Goal: Task Accomplishment & Management: Manage account settings

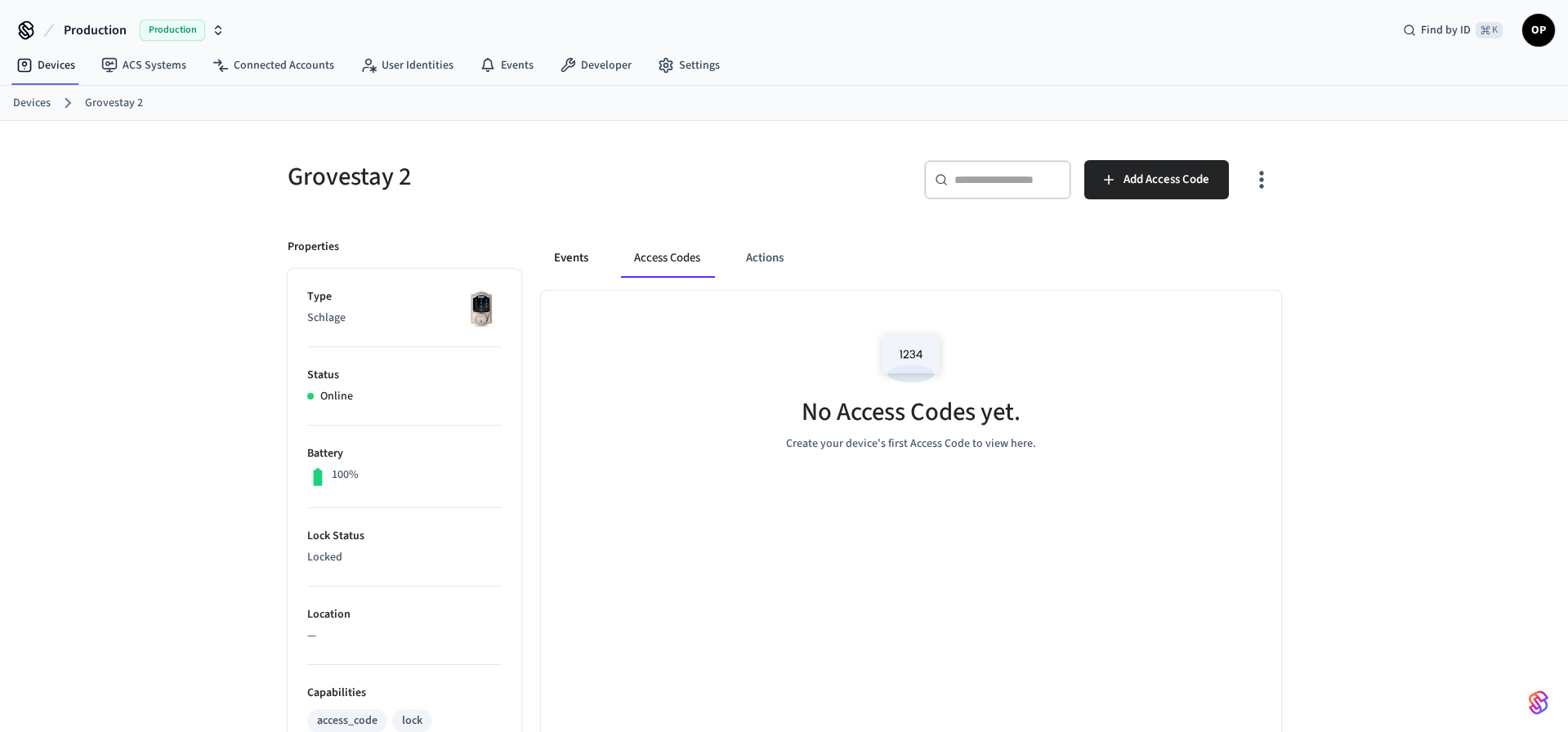
scroll to position [116, 0]
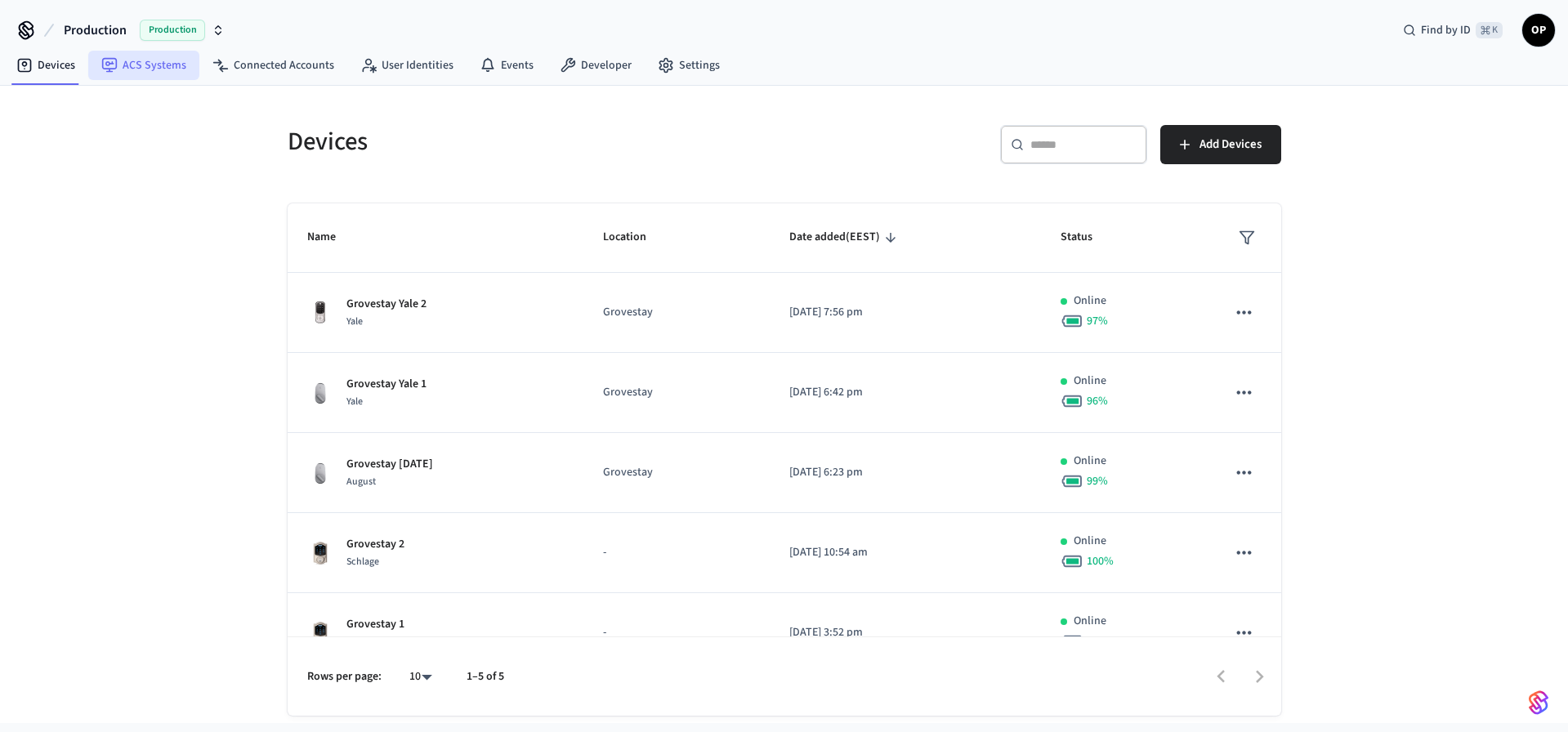
click at [155, 63] on link "ACS Systems" at bounding box center [144, 65] width 111 height 30
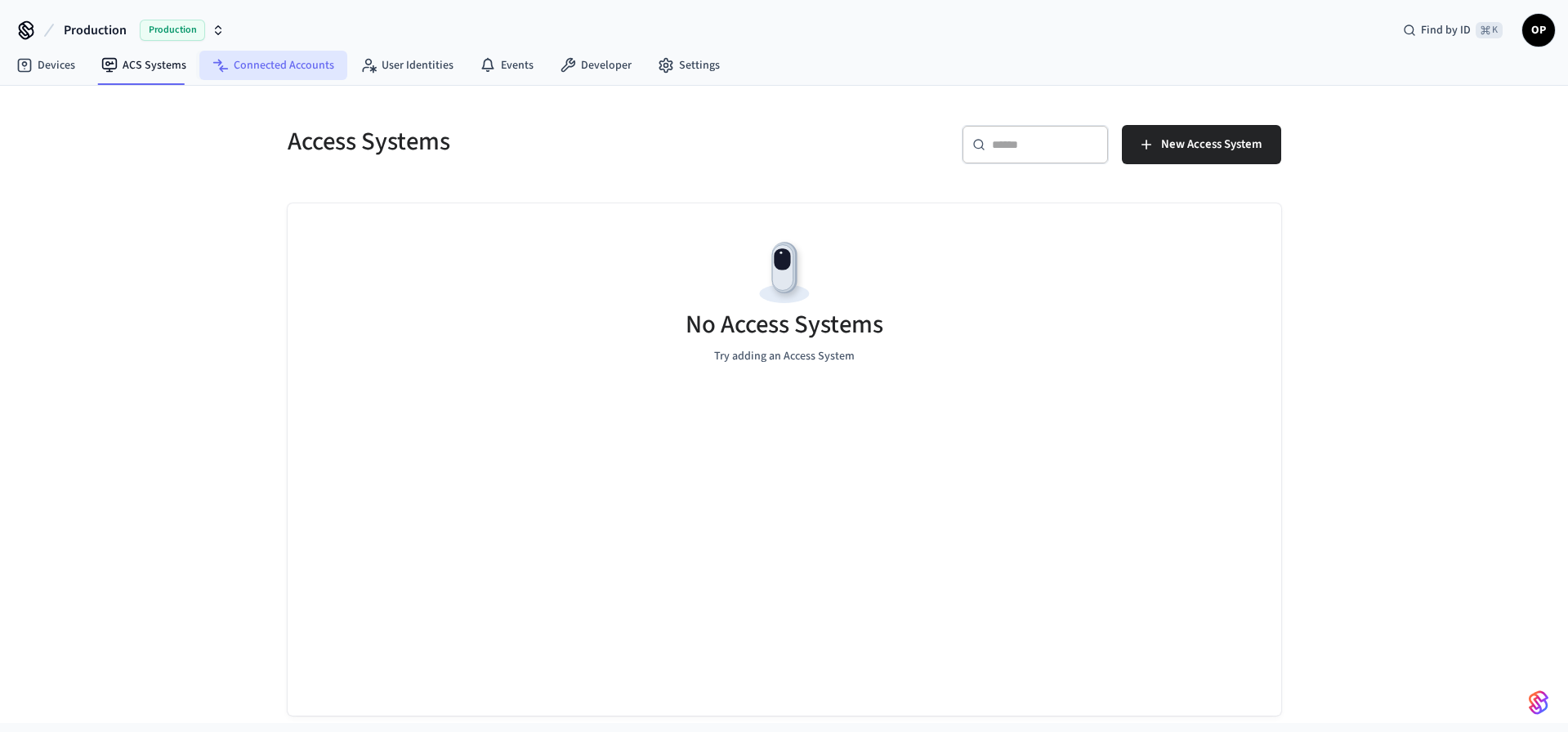
click at [290, 58] on link "Connected Accounts" at bounding box center [274, 65] width 148 height 30
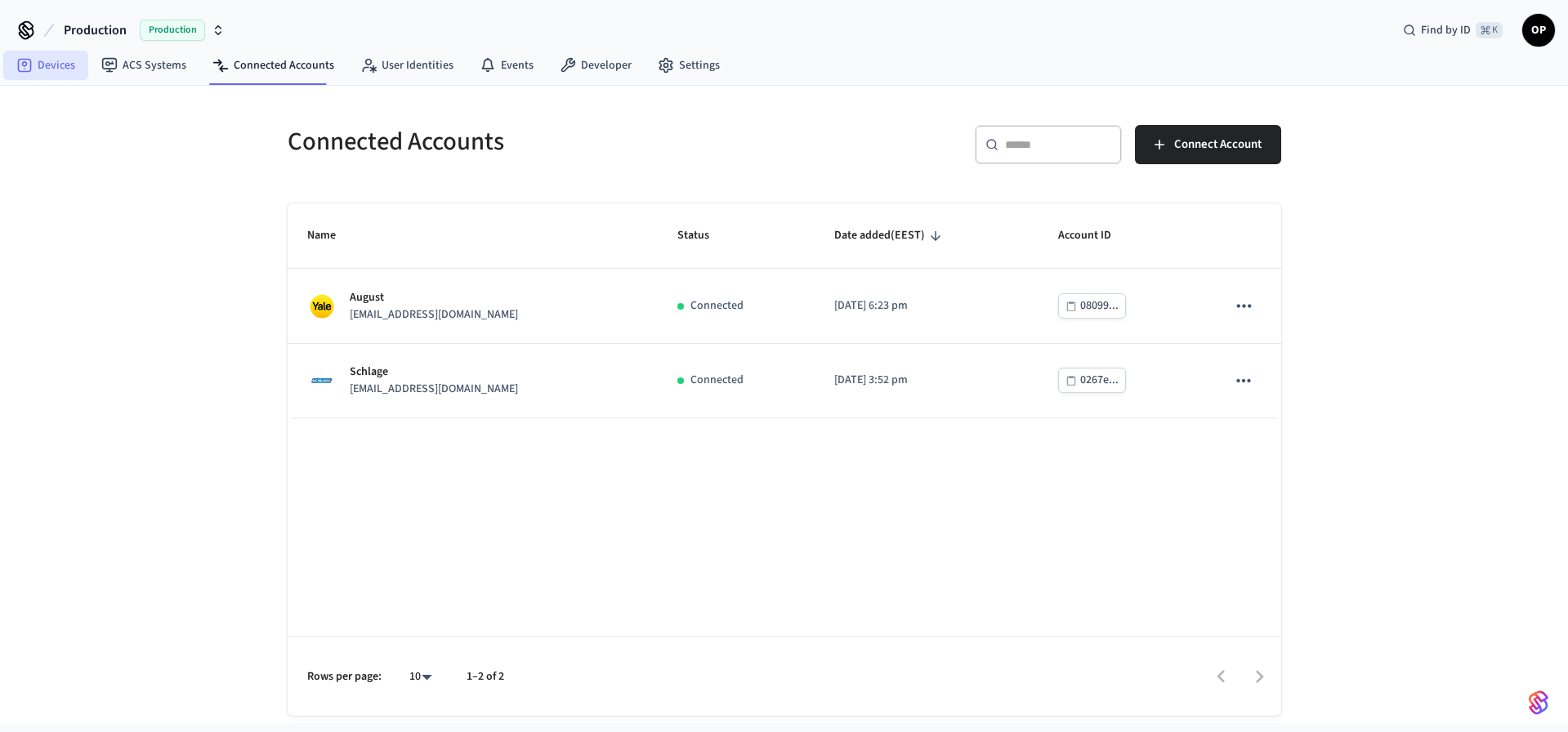
click at [49, 63] on link "Devices" at bounding box center [46, 65] width 85 height 30
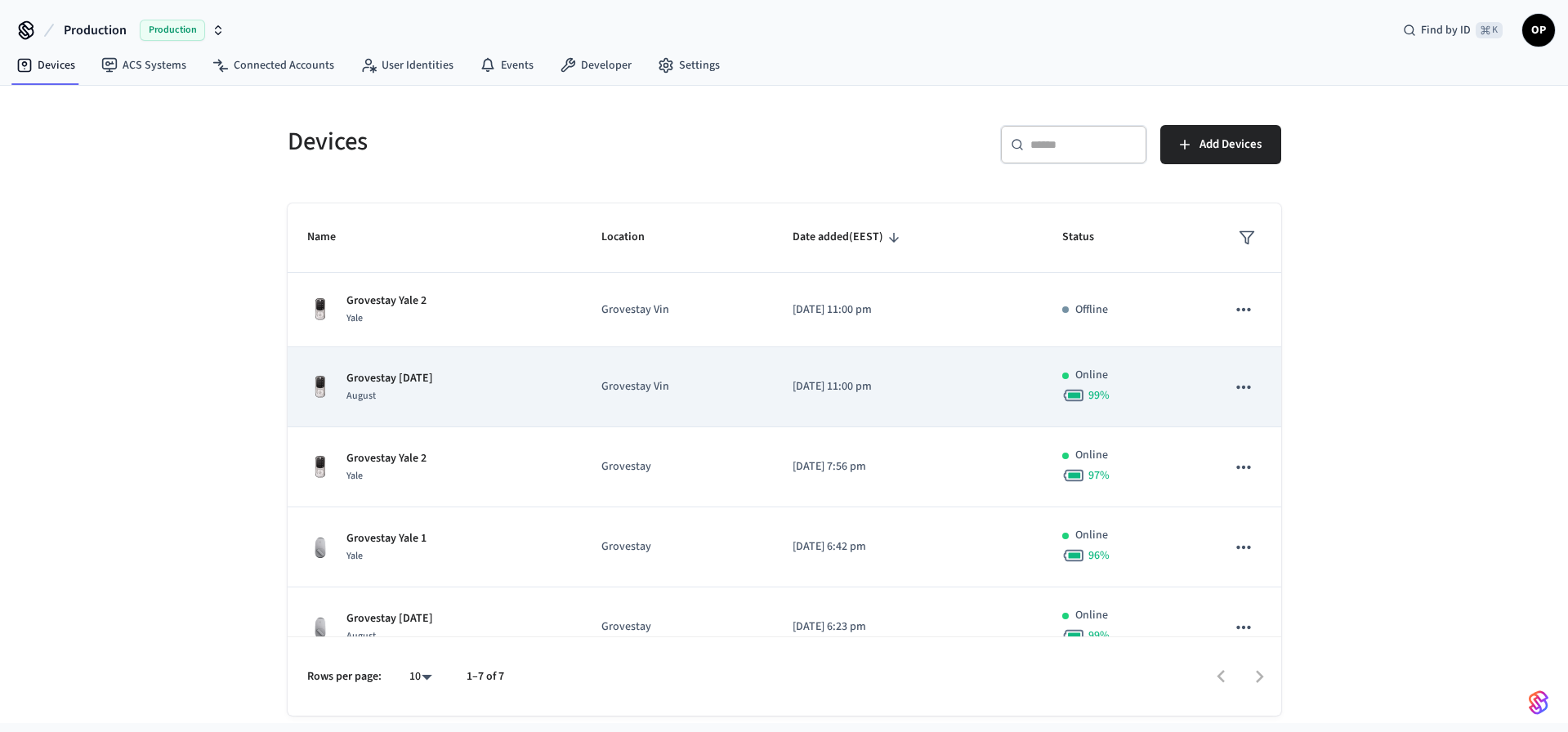
click at [581, 368] on td "Grovestay [DATE] August" at bounding box center [435, 387] width 294 height 80
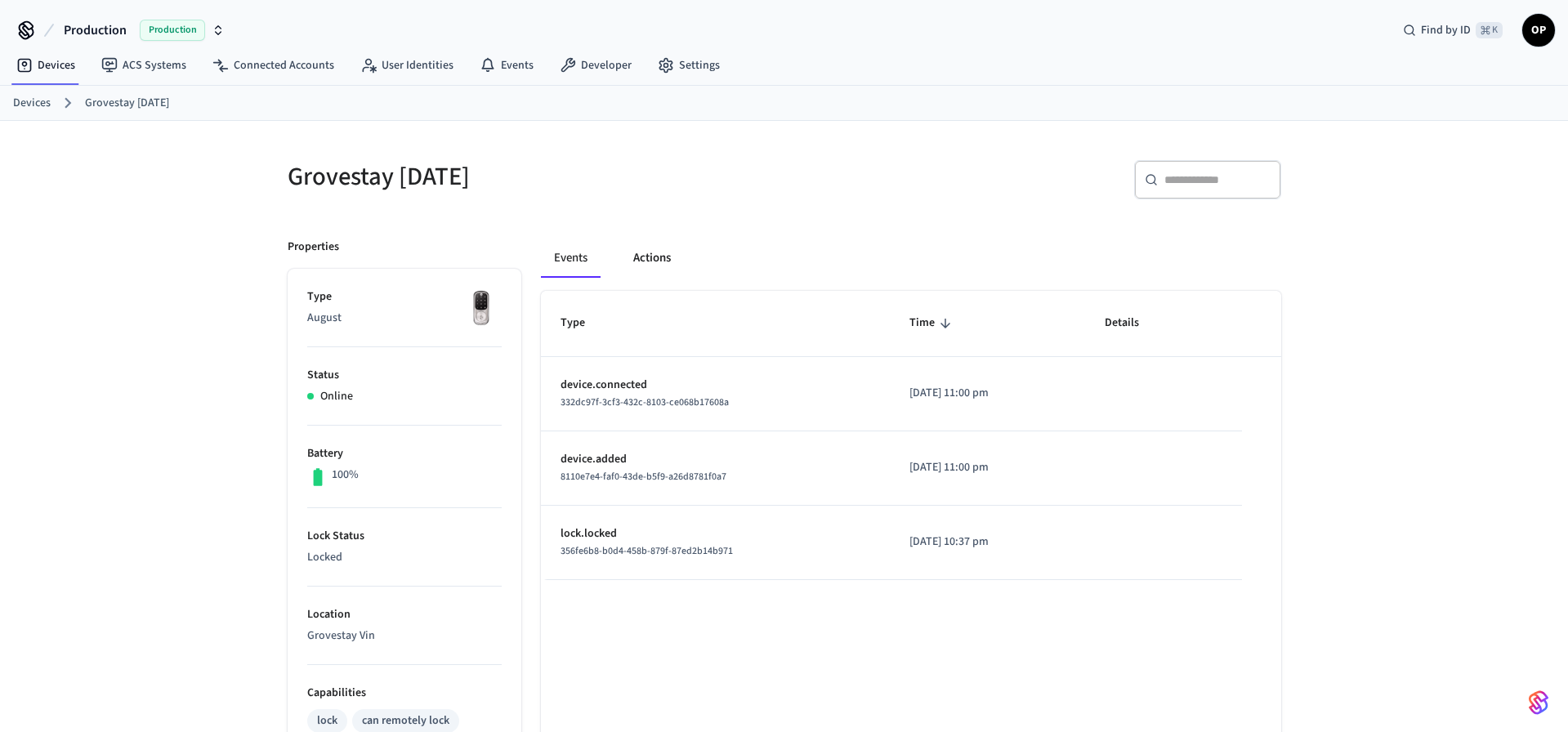
click at [660, 261] on button "Actions" at bounding box center [652, 257] width 64 height 39
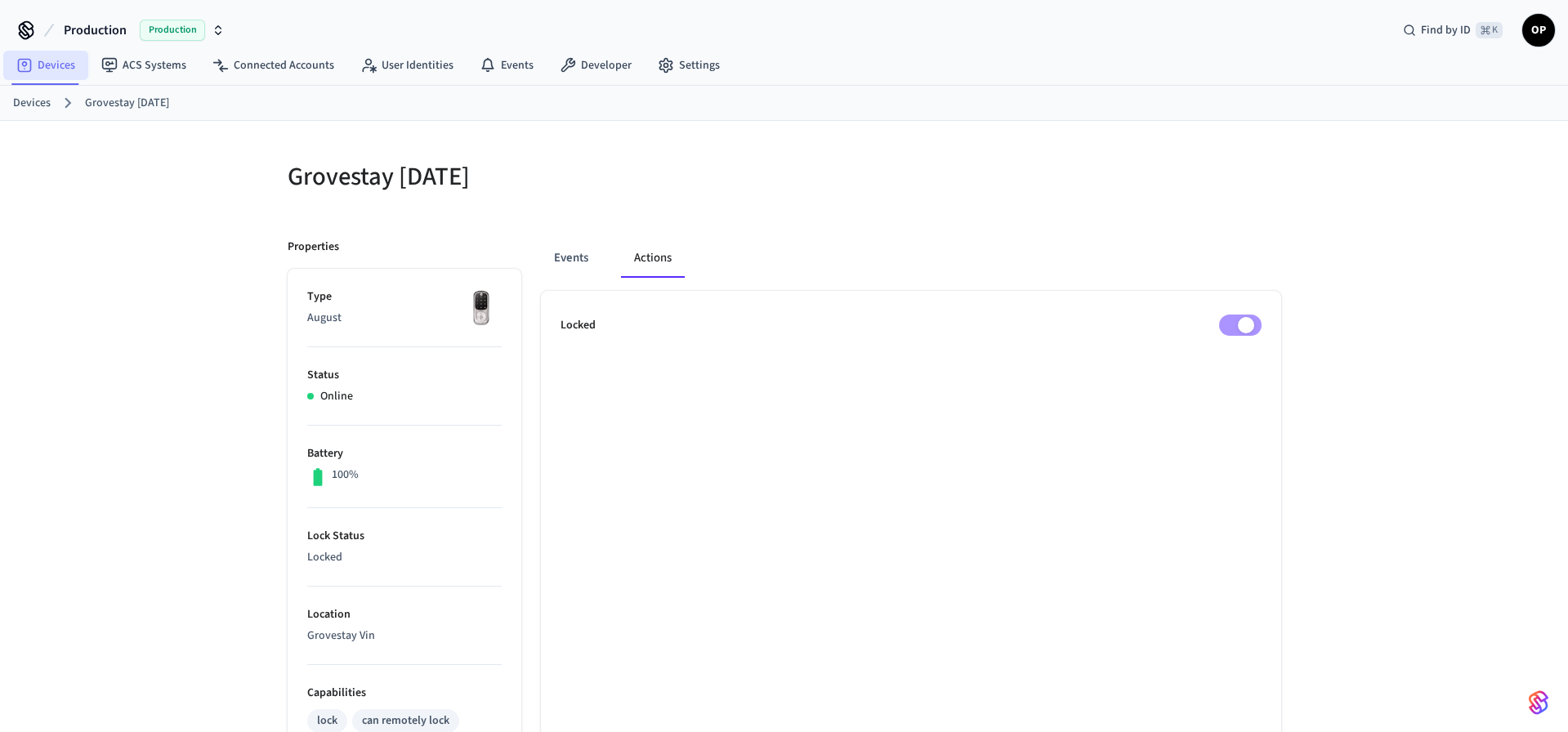
click at [51, 64] on link "Devices" at bounding box center [46, 65] width 85 height 30
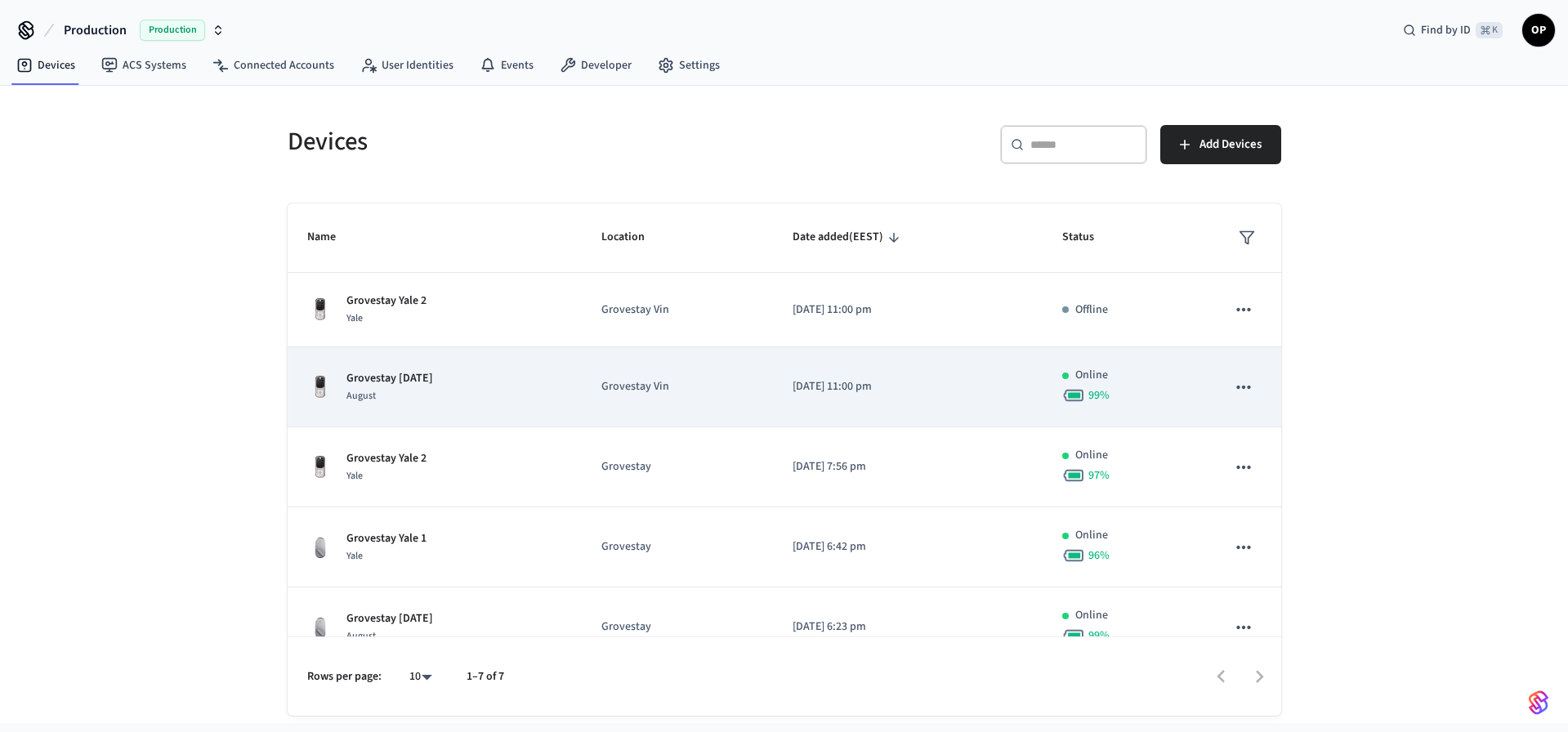
click at [396, 370] on p "Grovestay [DATE]" at bounding box center [390, 378] width 87 height 17
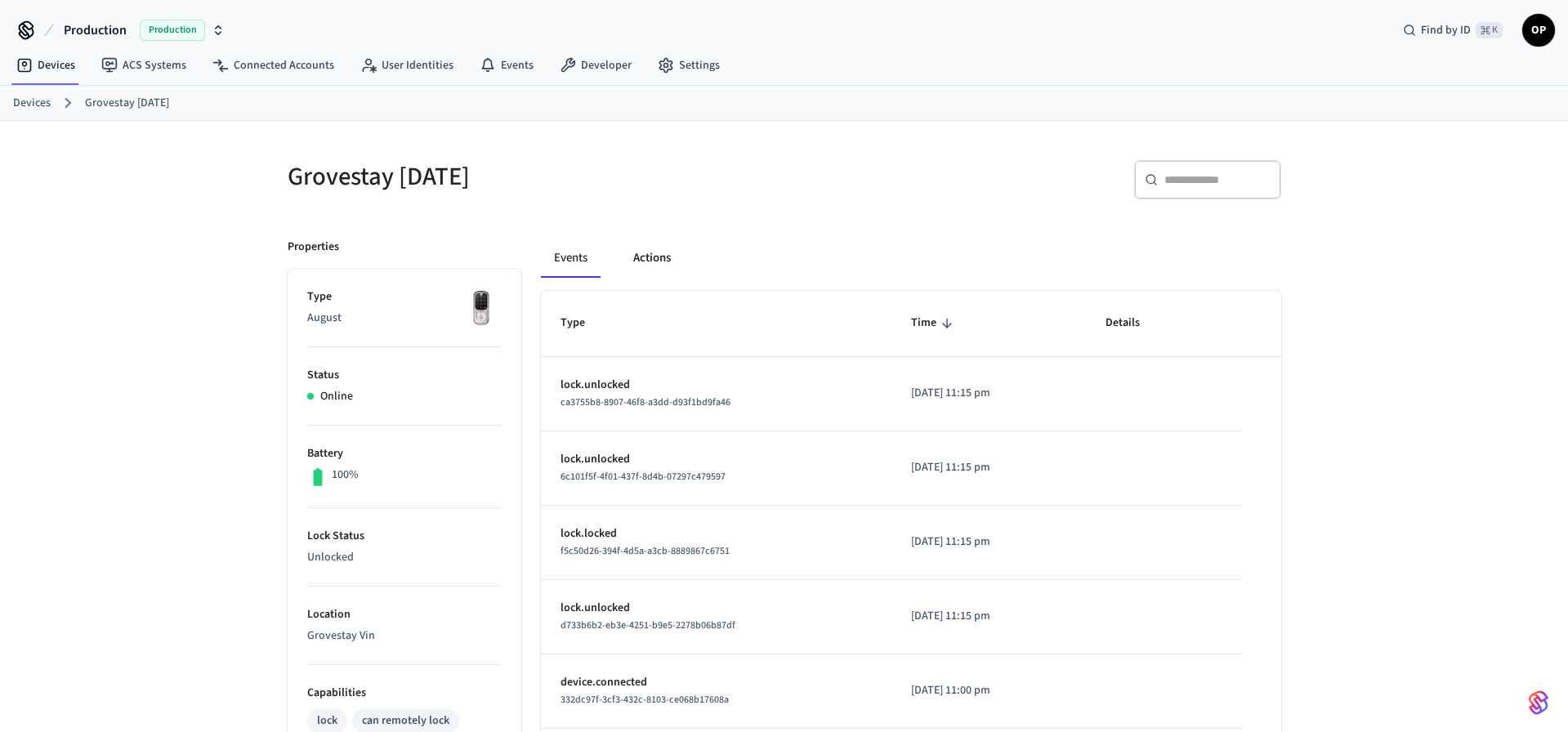
click at [652, 260] on button "Actions" at bounding box center [652, 257] width 64 height 39
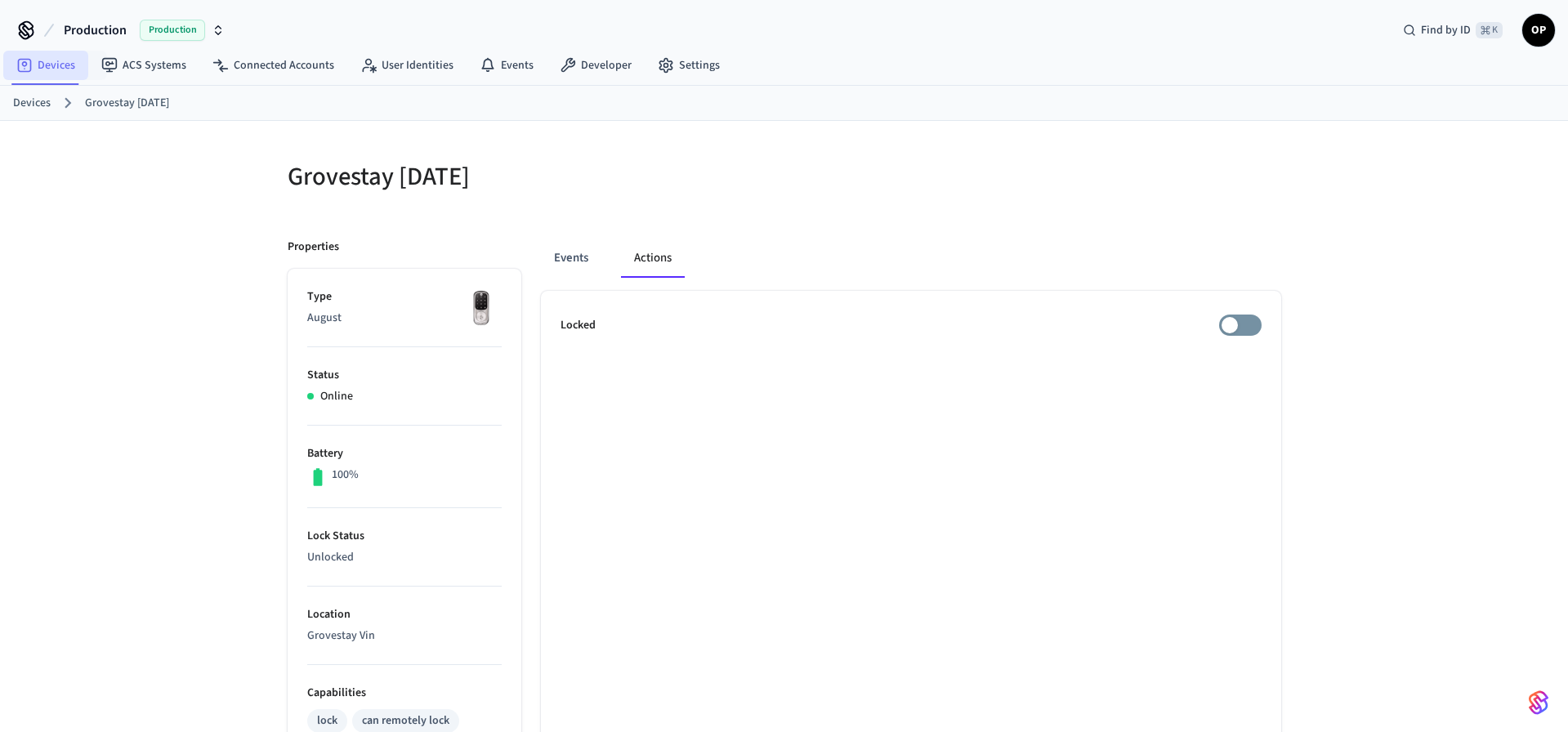
click at [58, 73] on link "Devices" at bounding box center [46, 65] width 85 height 30
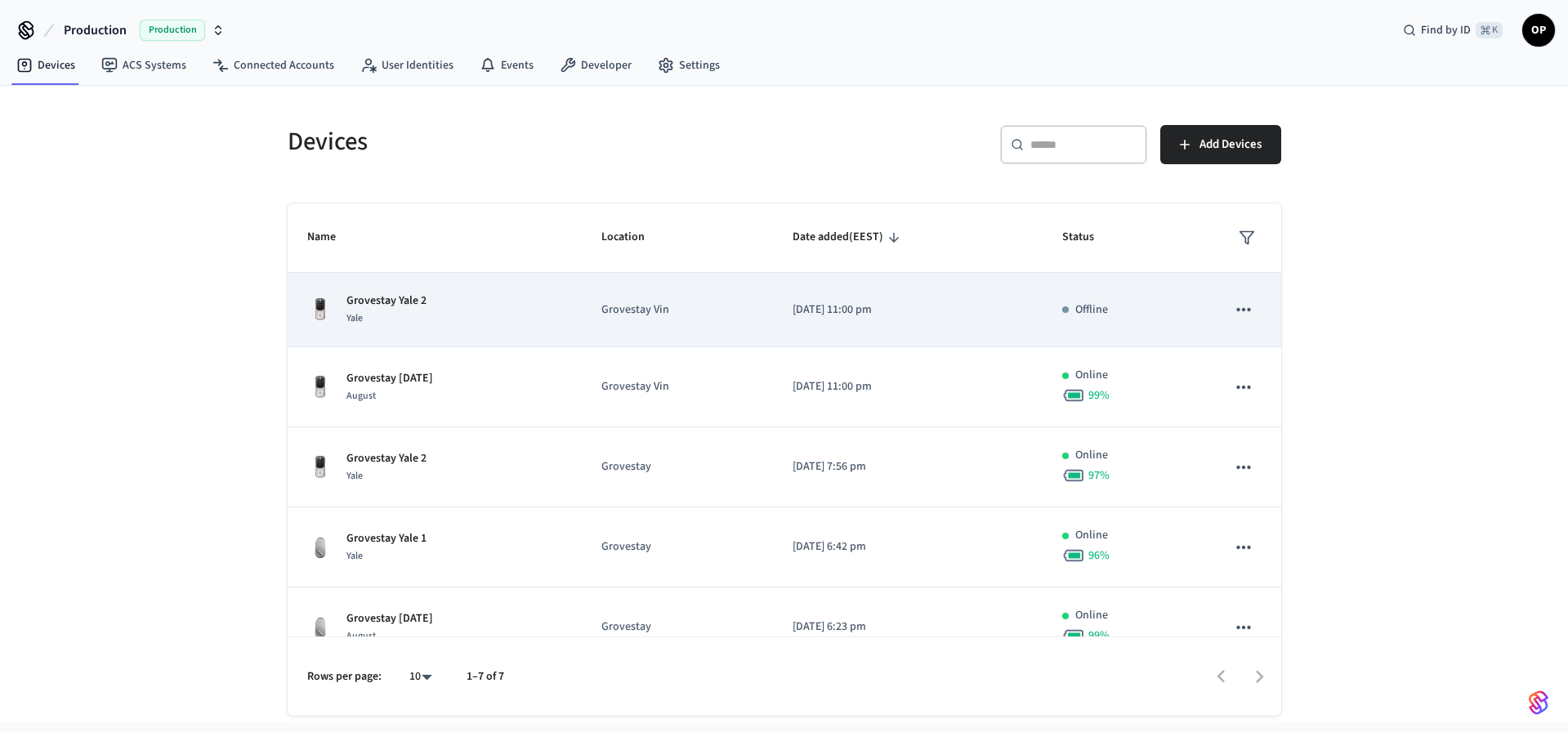
click at [420, 301] on p "Grovestay Yale 2" at bounding box center [386, 301] width 80 height 17
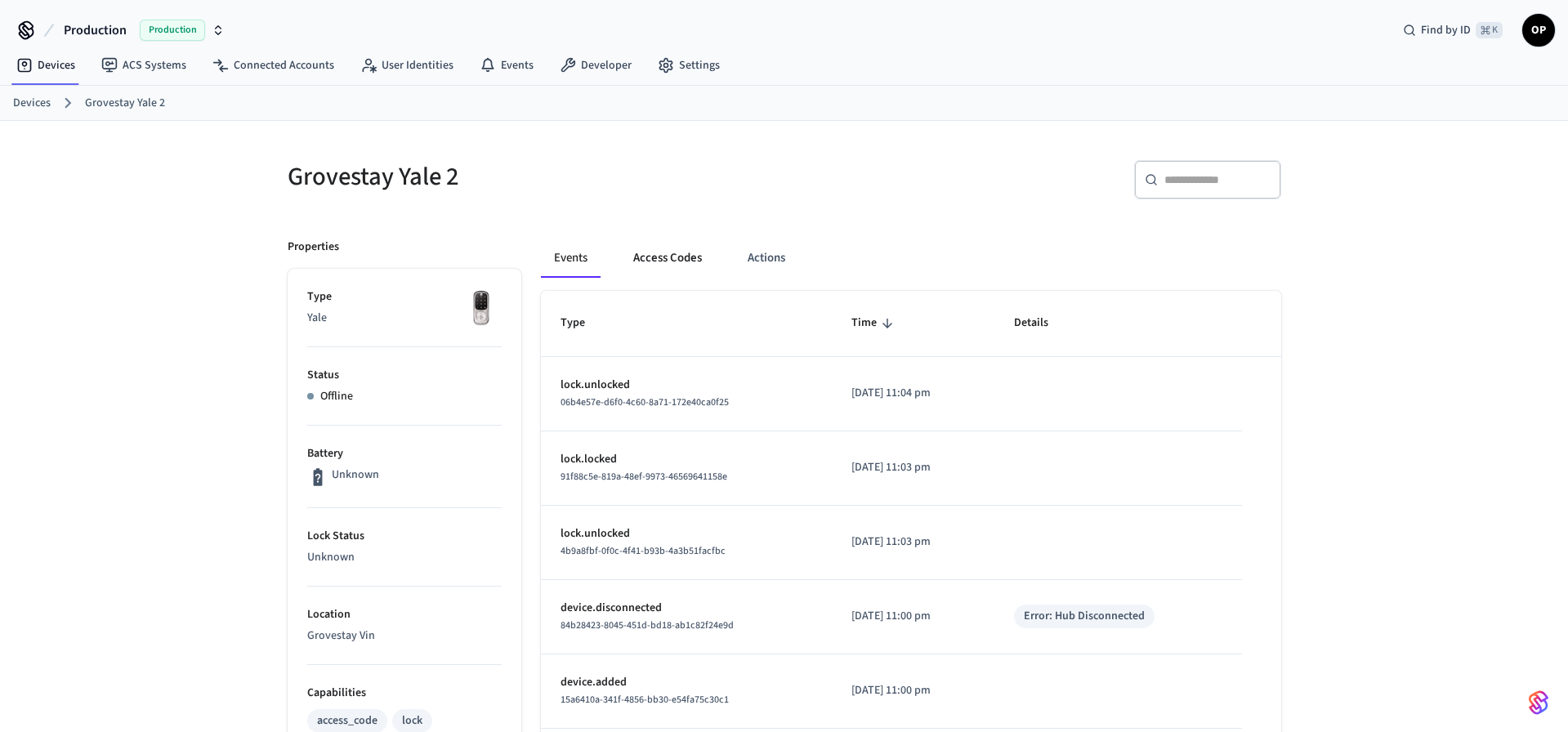
click at [681, 254] on button "Access Codes" at bounding box center [667, 257] width 95 height 39
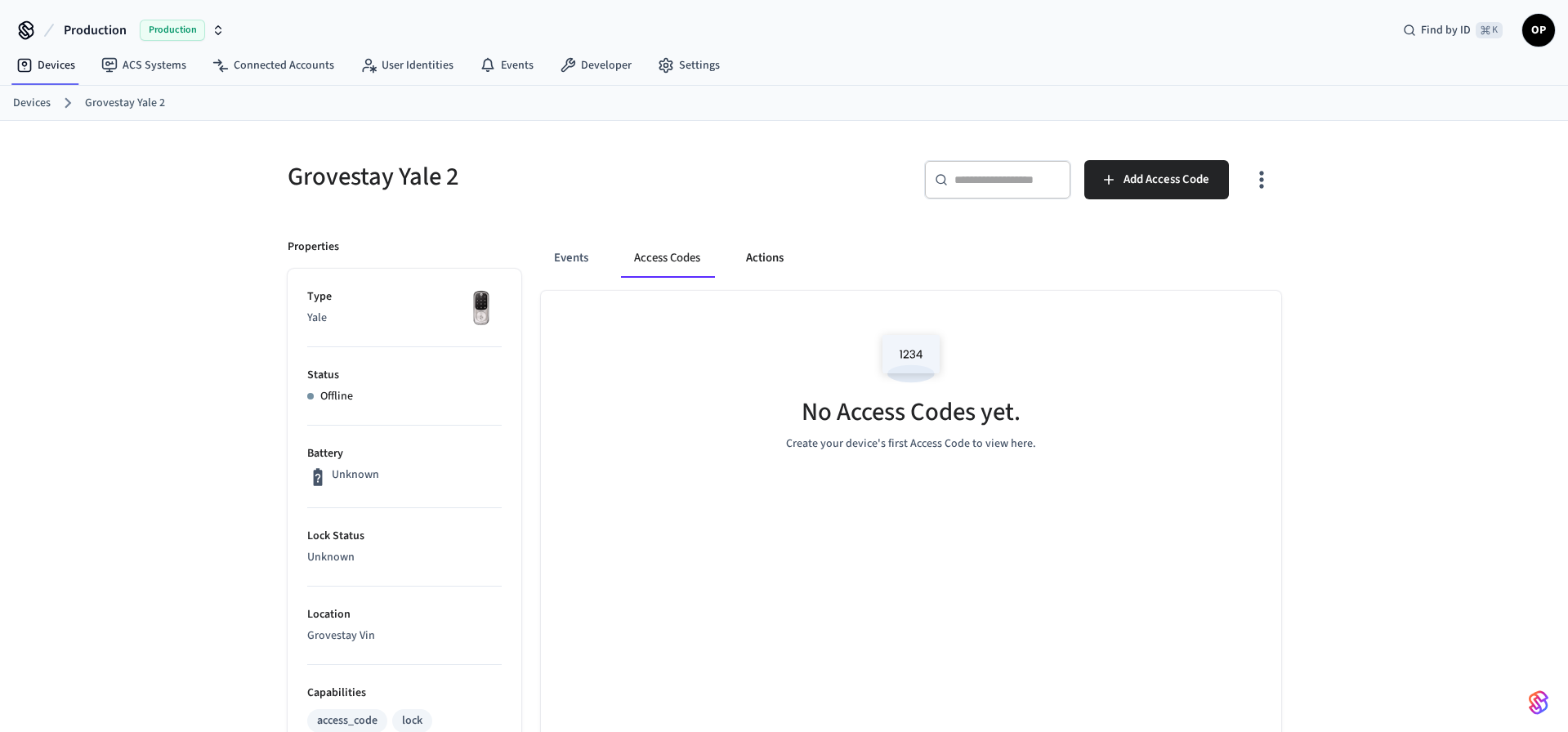
click at [775, 258] on button "Actions" at bounding box center [765, 257] width 64 height 39
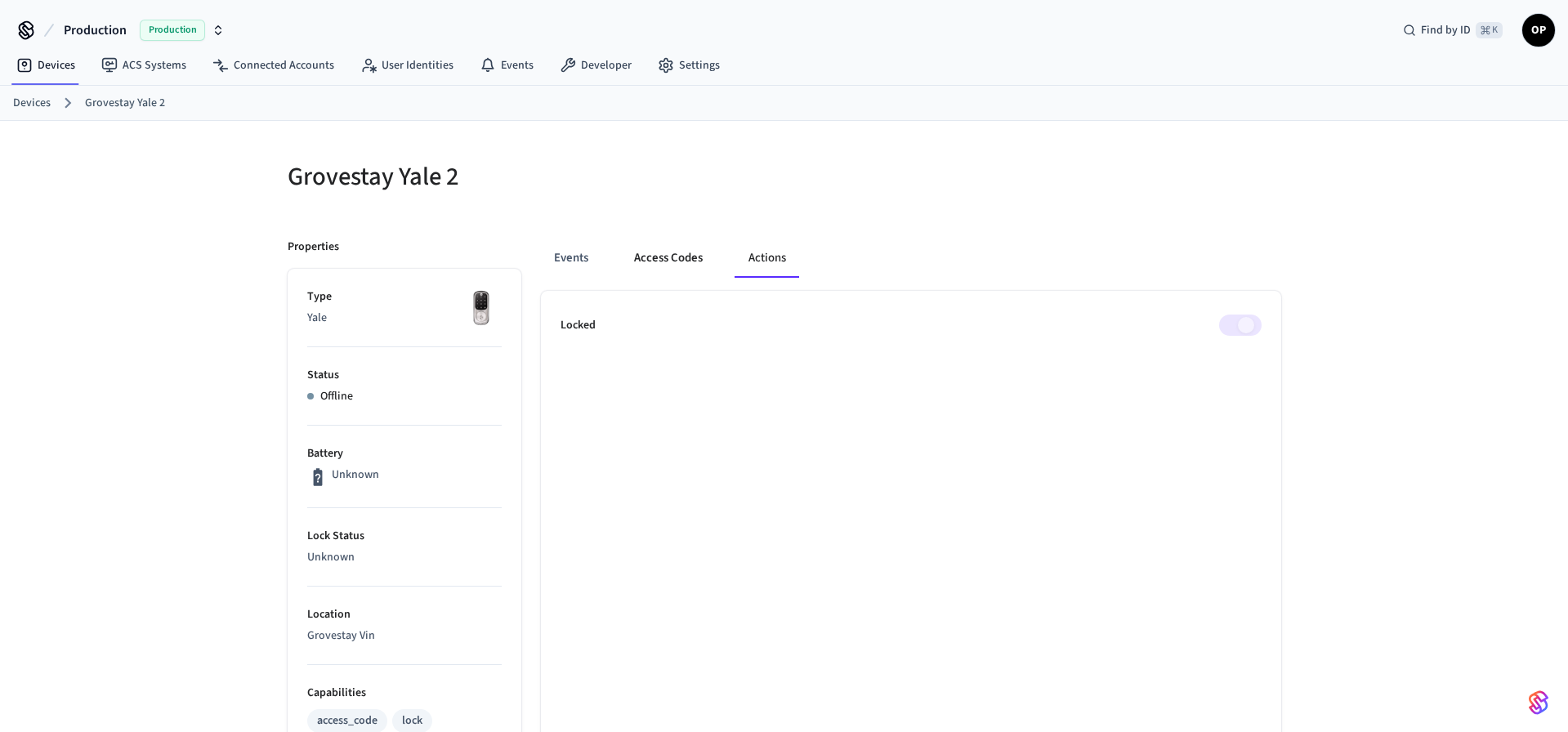
click at [674, 260] on button "Access Codes" at bounding box center [668, 257] width 95 height 39
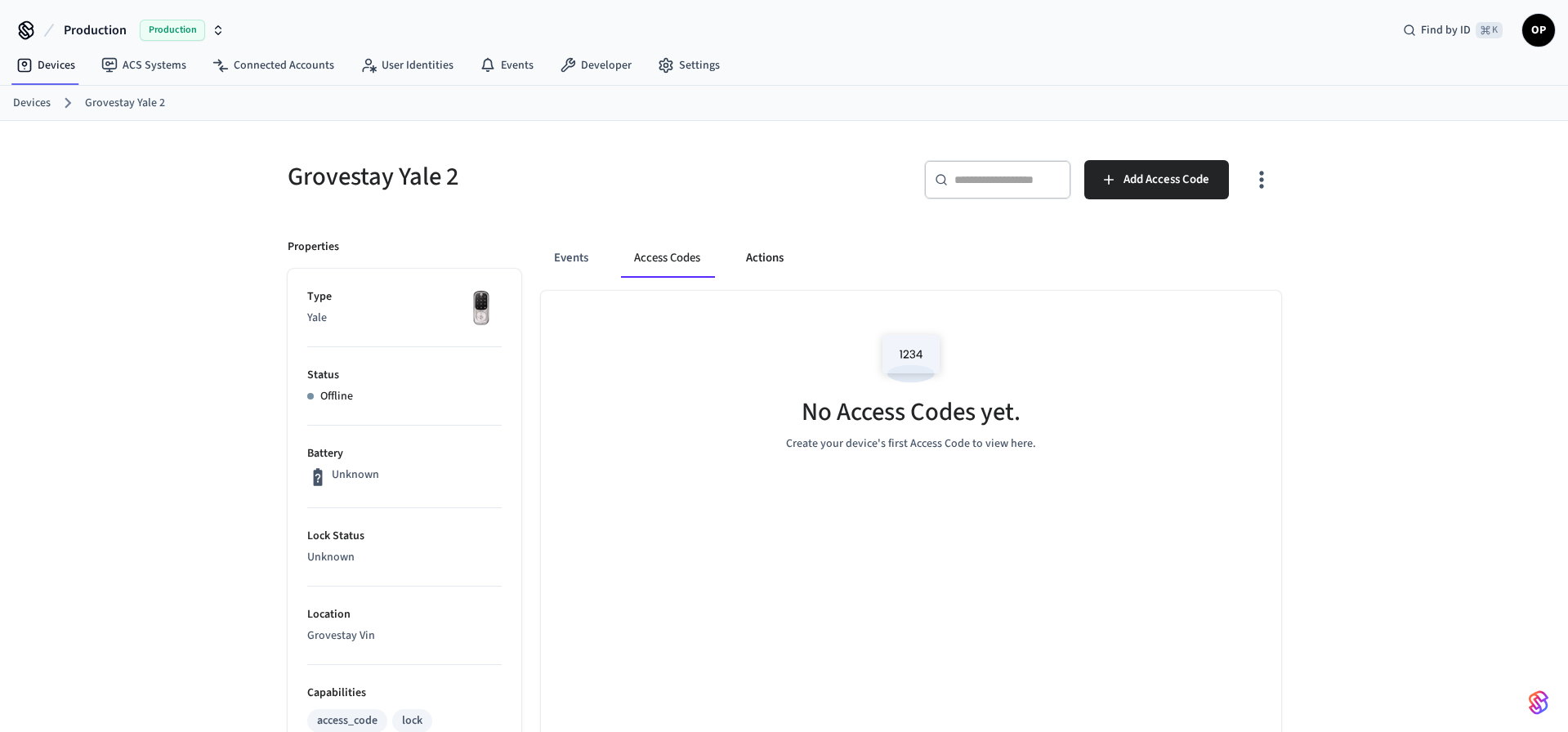
click at [764, 254] on button "Actions" at bounding box center [765, 257] width 64 height 39
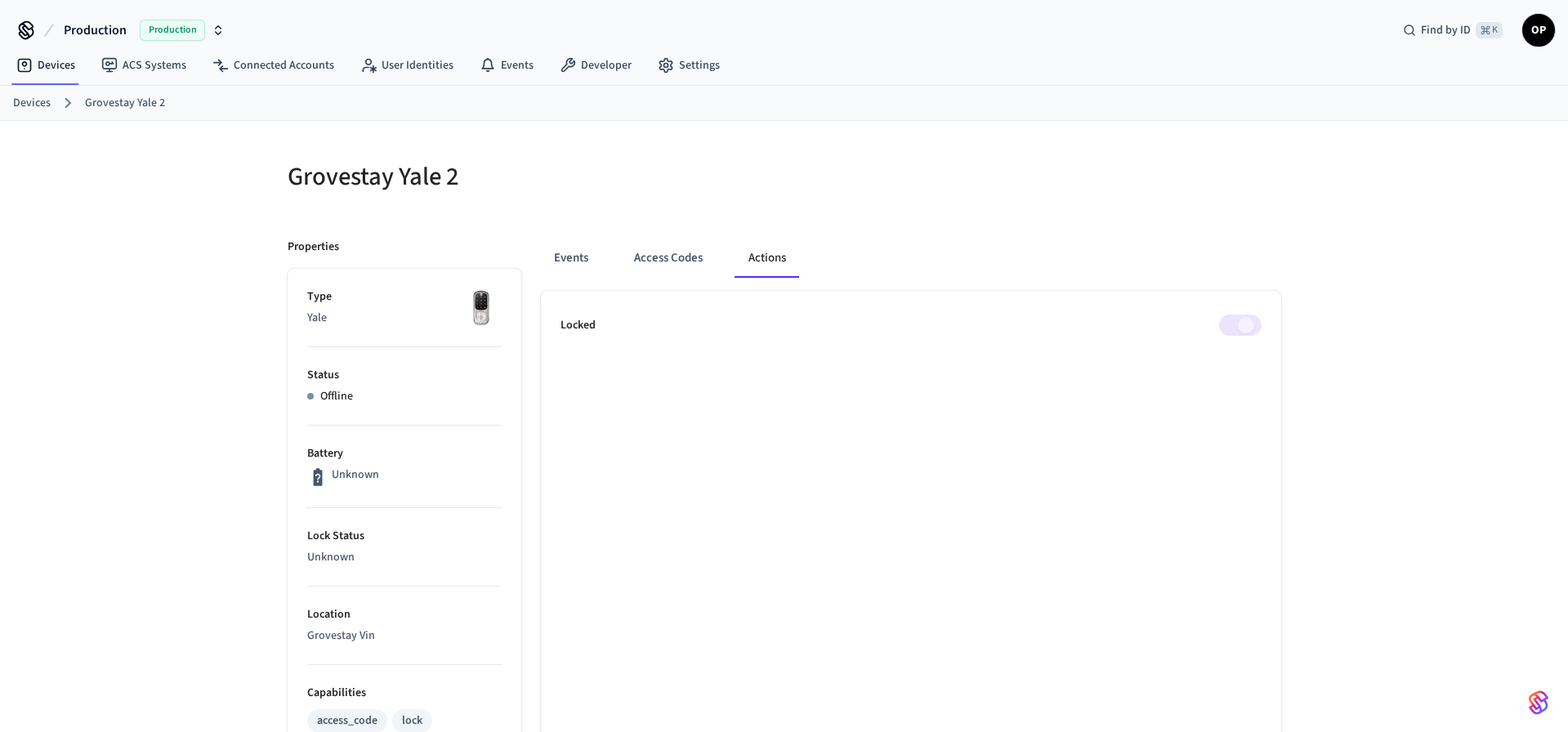
click at [1216, 327] on div "Locked" at bounding box center [911, 325] width 700 height 22
click at [1233, 329] on span at bounding box center [1239, 325] width 42 height 22
click at [658, 239] on button "Access Codes" at bounding box center [668, 257] width 95 height 39
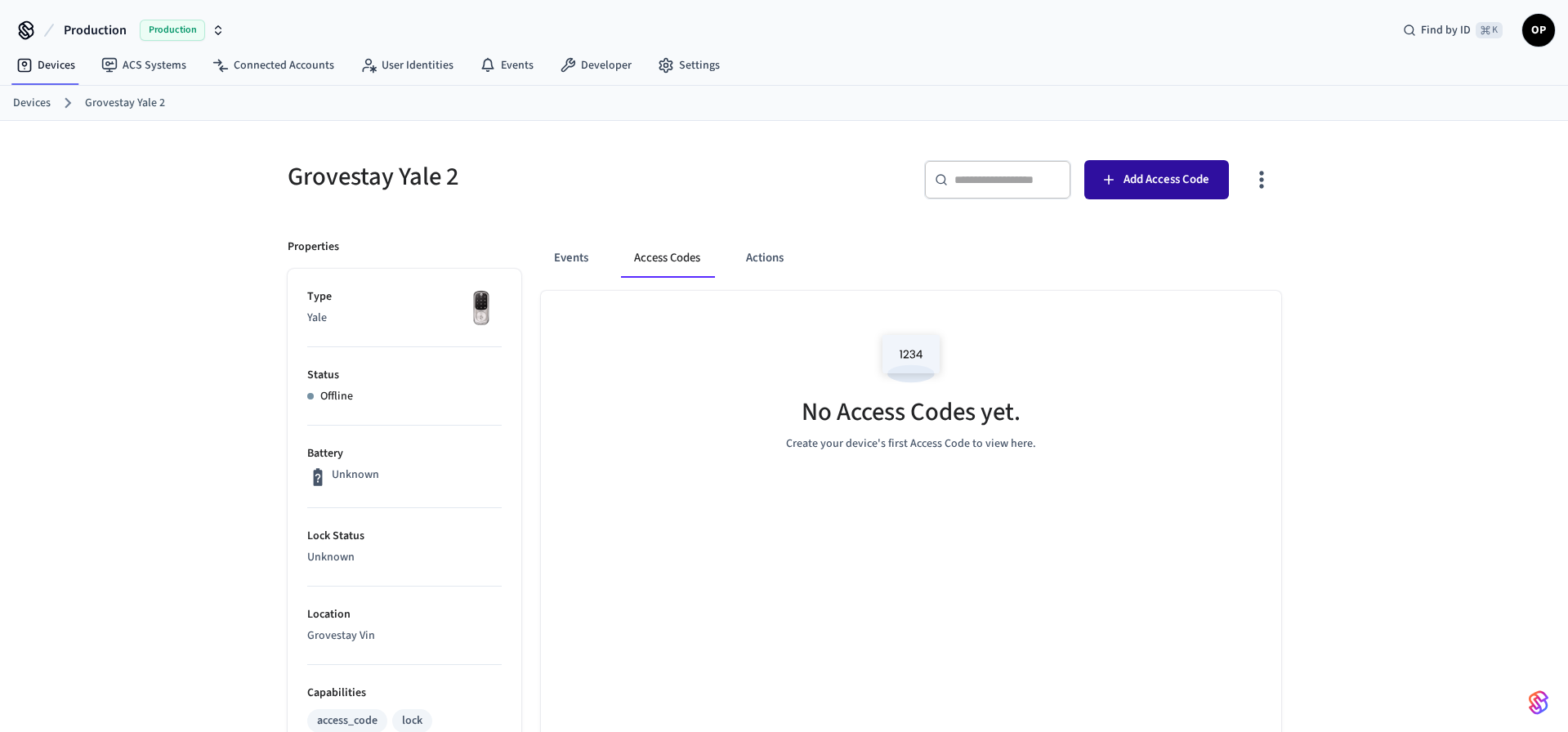
click at [1146, 188] on span "Add Access Code" at bounding box center [1165, 180] width 86 height 22
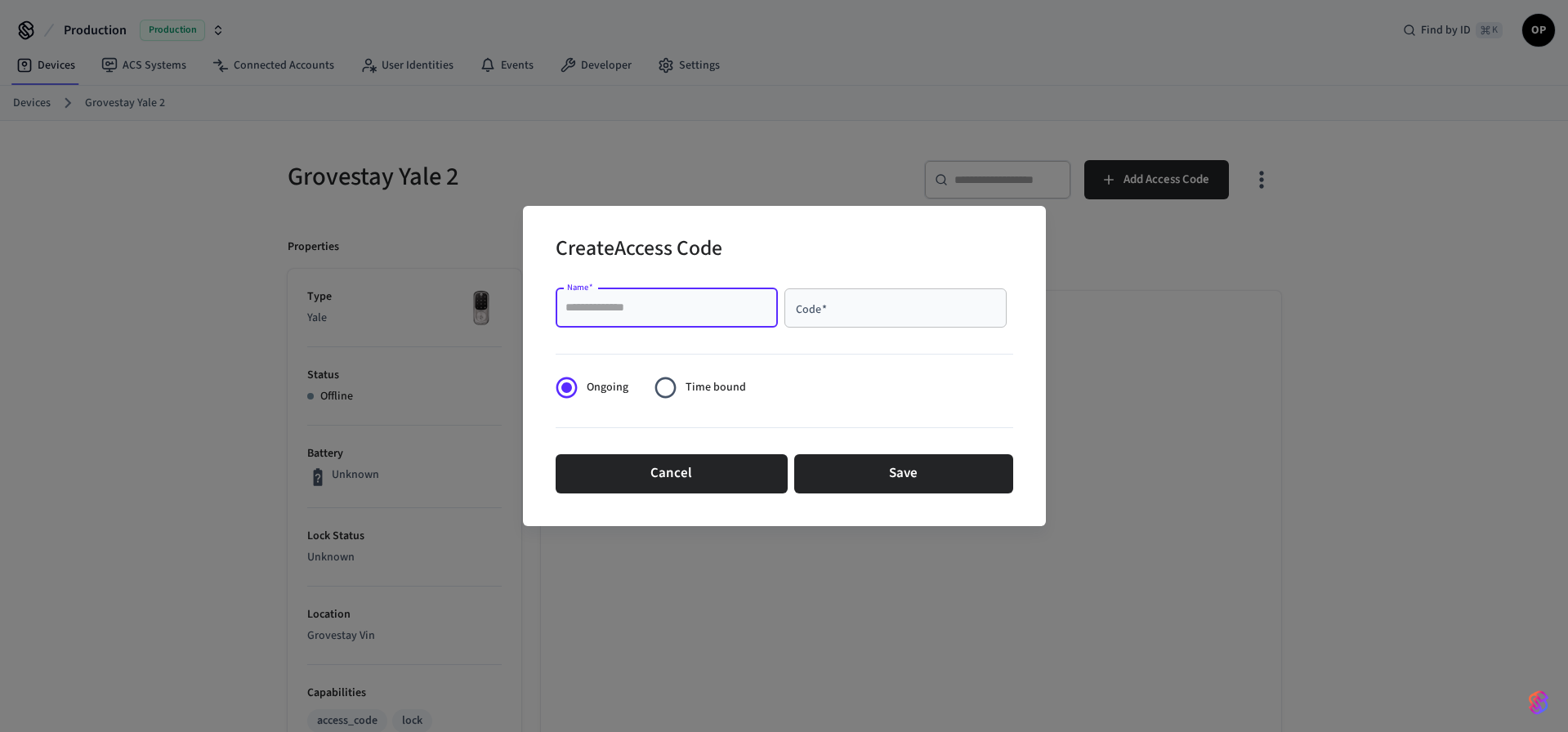
click at [612, 314] on input "Name   *" at bounding box center [666, 308] width 202 height 16
type input "****"
click at [816, 305] on input "Code   *" at bounding box center [895, 308] width 202 height 16
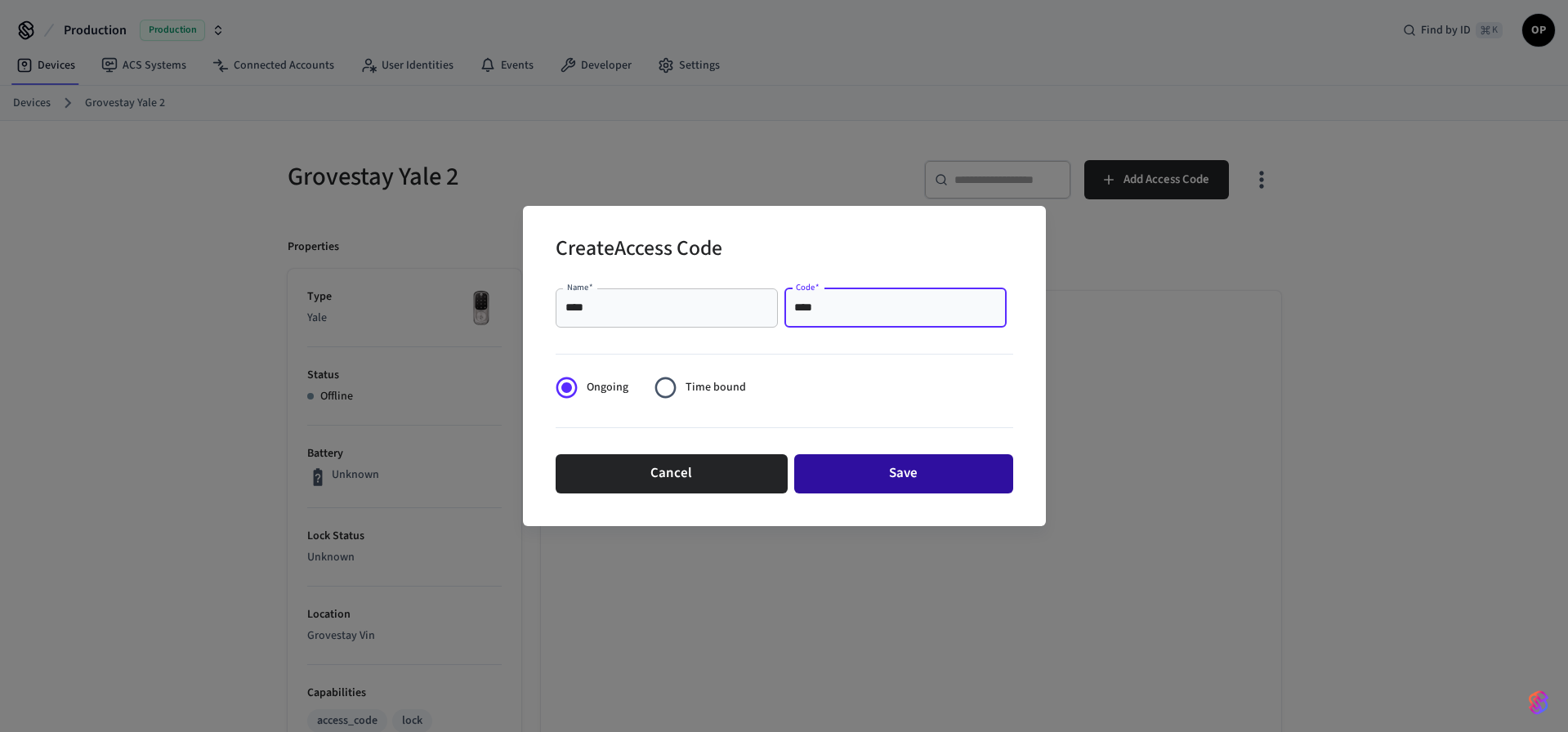
type input "****"
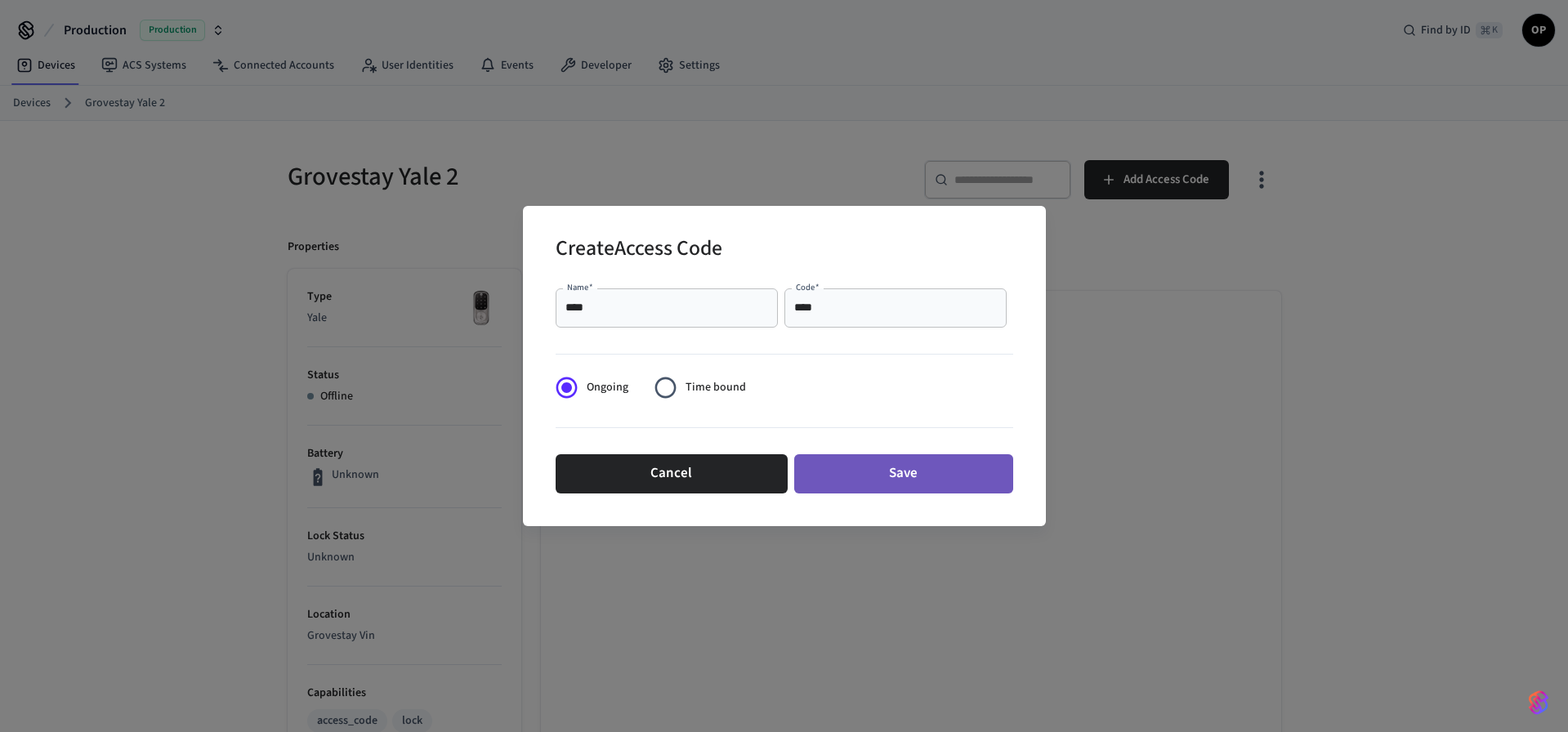
click at [880, 477] on button "Save" at bounding box center [904, 473] width 219 height 39
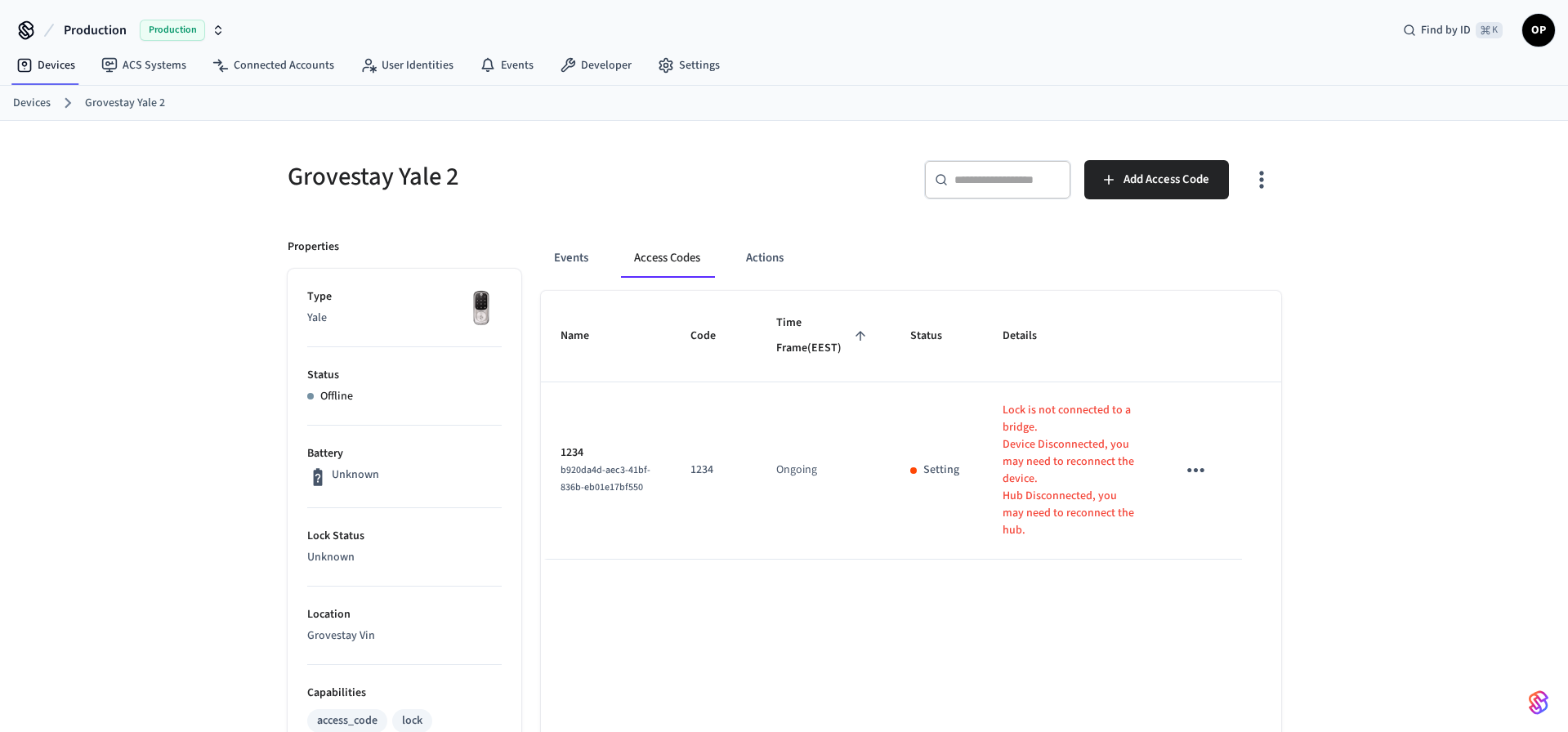
click at [1202, 481] on icon "sticky table" at bounding box center [1195, 470] width 25 height 25
click at [1225, 562] on li "Delete" at bounding box center [1235, 570] width 78 height 43
click at [1200, 481] on icon "sticky table" at bounding box center [1195, 470] width 25 height 25
click at [1229, 579] on li "Delete" at bounding box center [1235, 579] width 78 height 43
click at [771, 258] on button "Actions" at bounding box center [765, 257] width 64 height 39
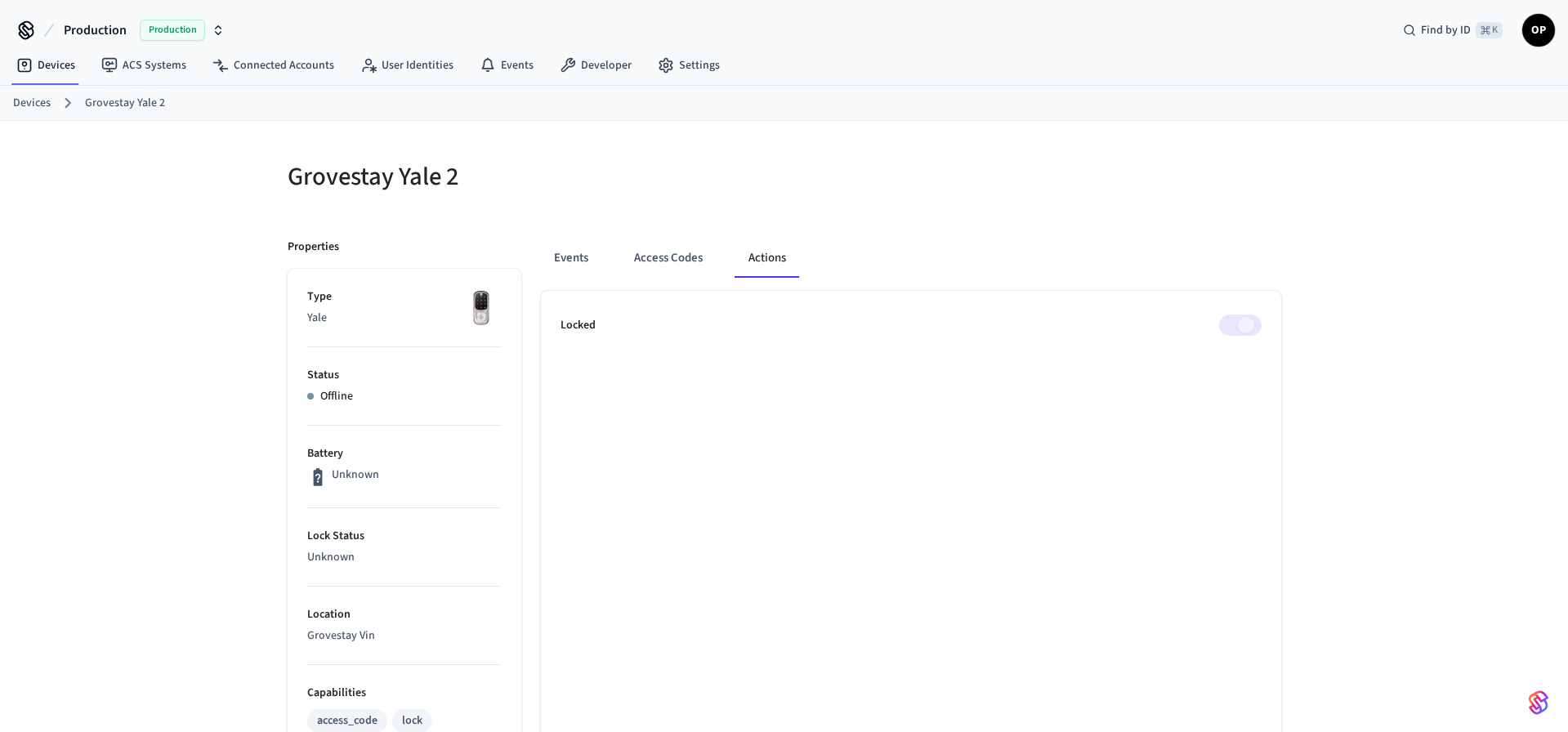
click at [1258, 327] on span at bounding box center [1239, 325] width 42 height 22
click at [561, 236] on div "Events Access Codes Actions Locked" at bounding box center [901, 710] width 760 height 983
click at [74, 71] on link "Devices" at bounding box center [46, 65] width 85 height 30
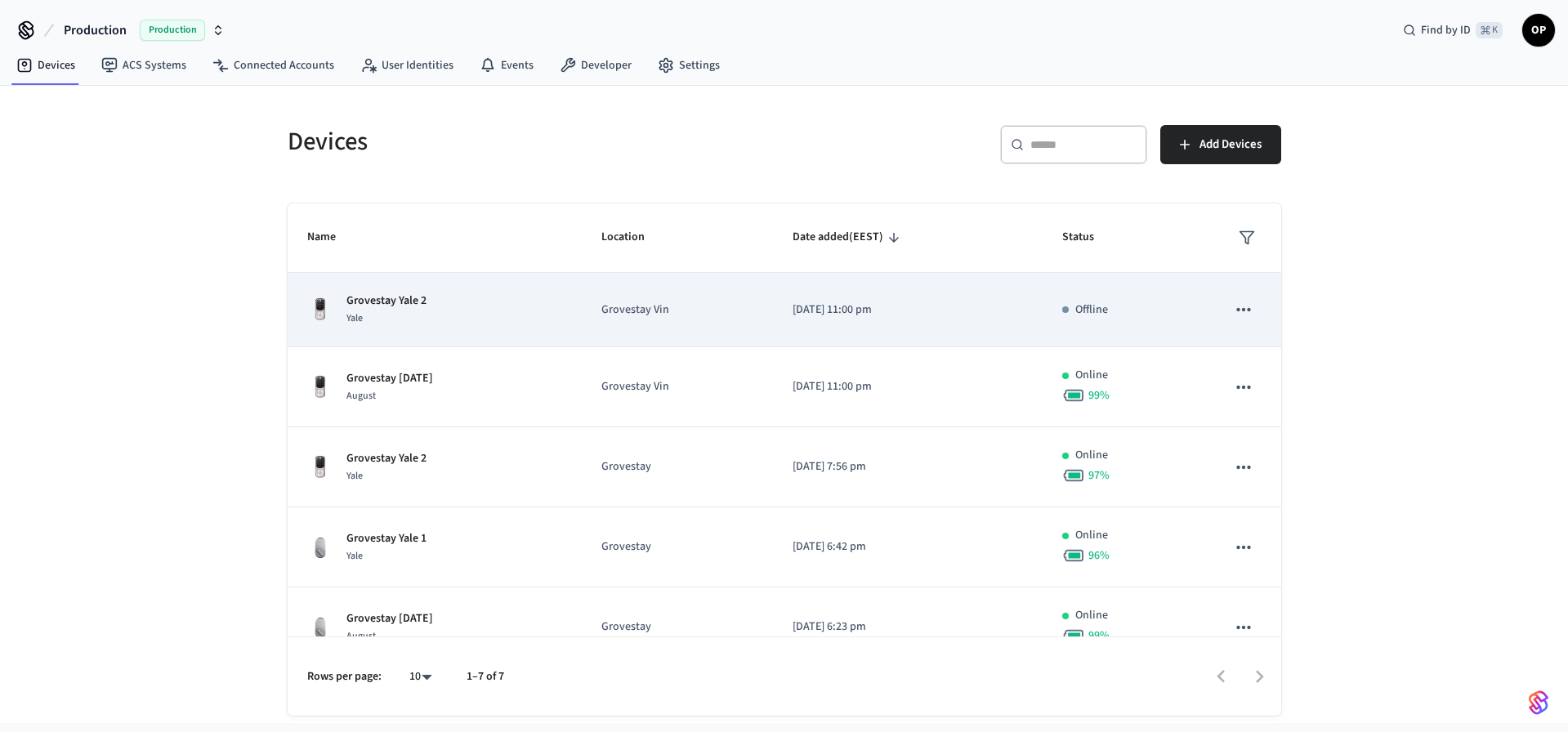
click at [1233, 306] on icon "sticky table" at bounding box center [1244, 310] width 22 height 22
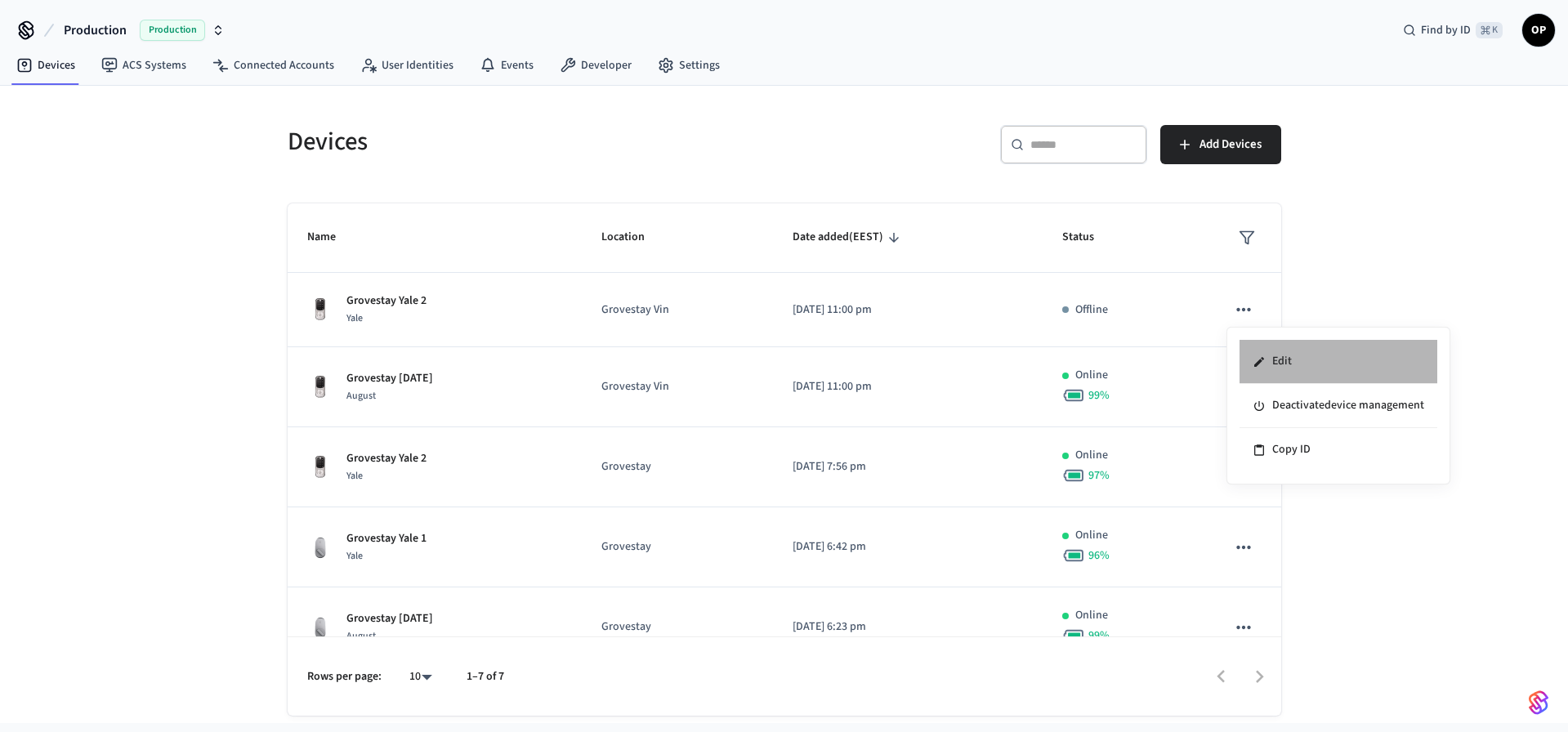
click at [1285, 353] on li "Edit" at bounding box center [1338, 361] width 198 height 44
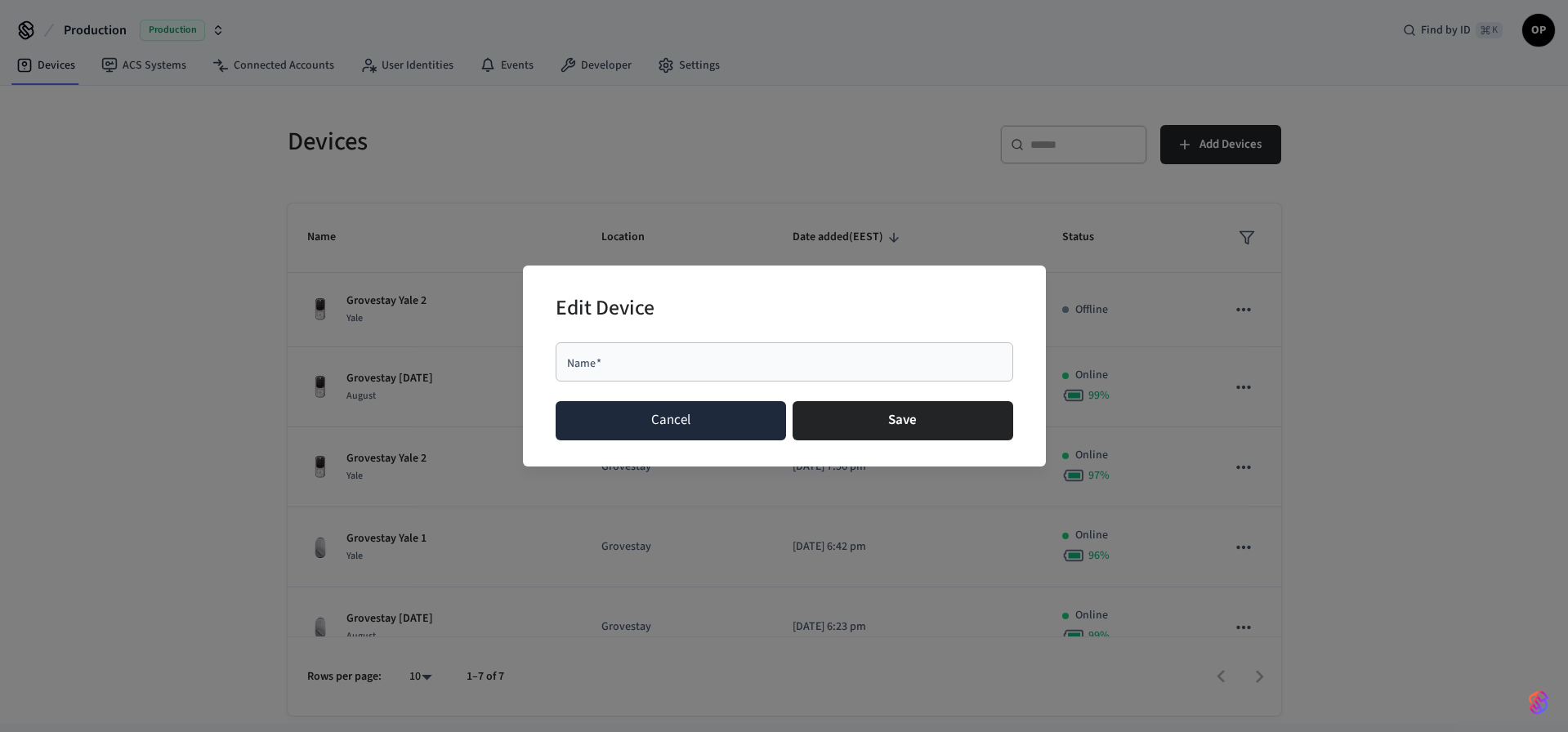
click at [672, 422] on button "Cancel" at bounding box center [671, 420] width 231 height 39
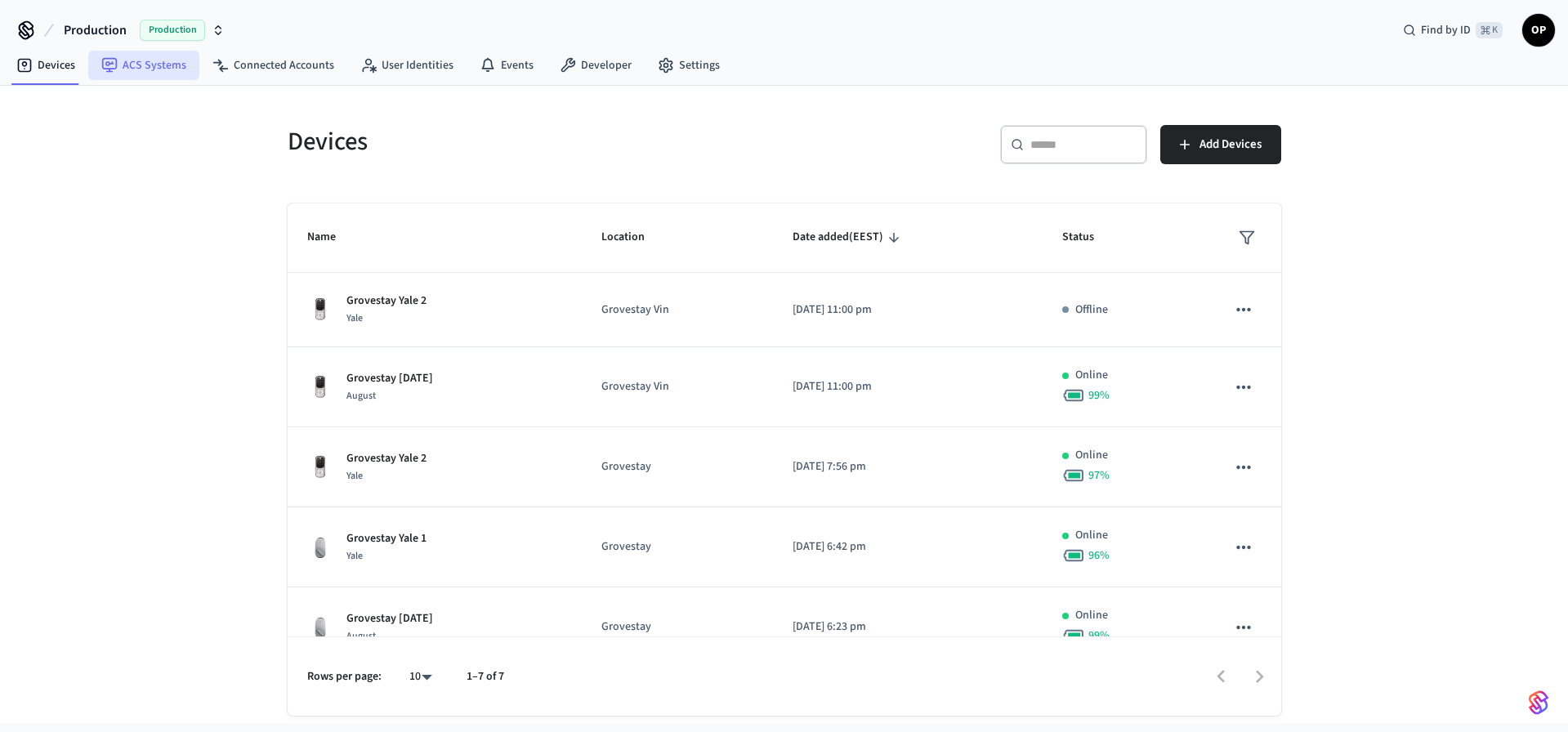
click at [149, 51] on link "ACS Systems" at bounding box center [144, 65] width 111 height 30
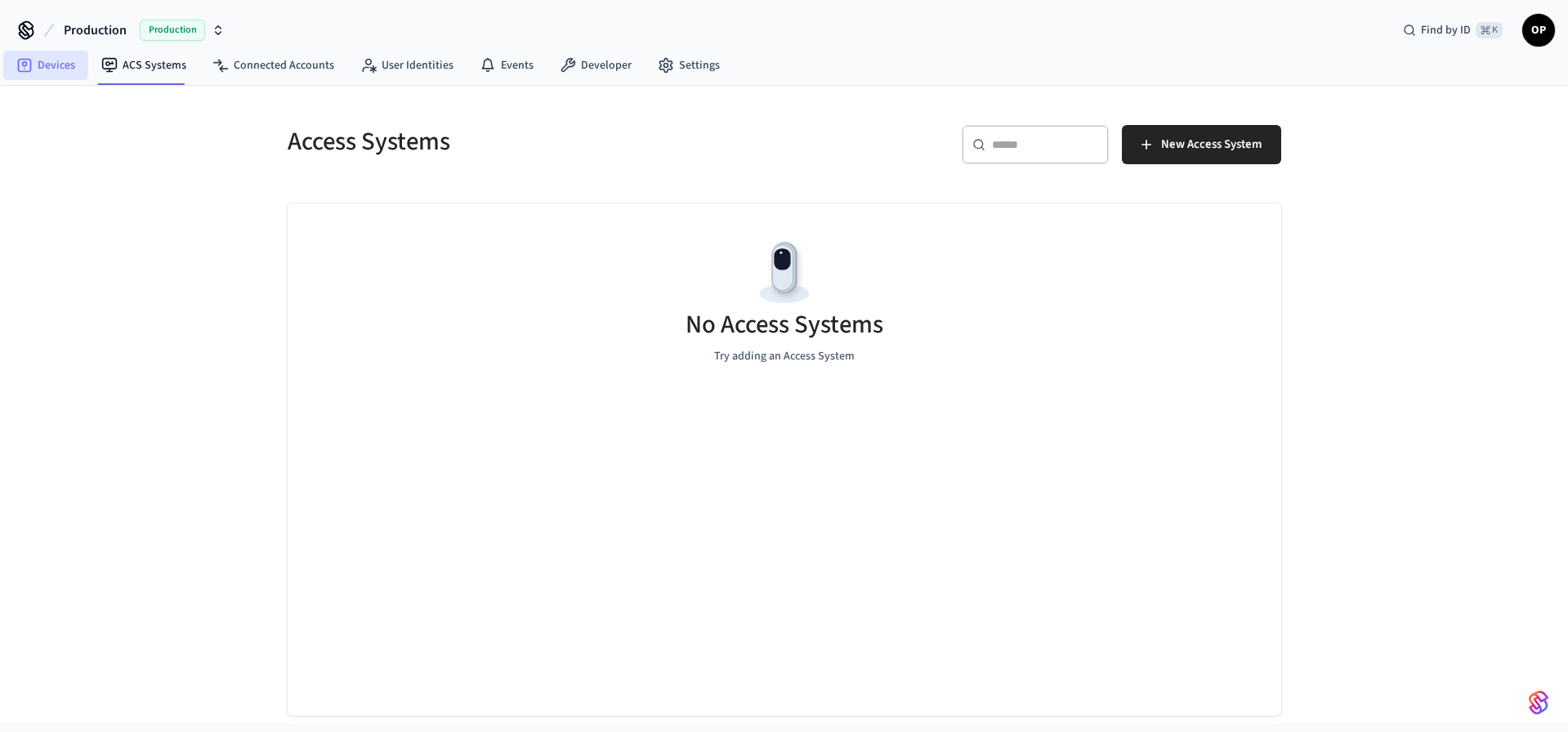
click at [44, 68] on link "Devices" at bounding box center [46, 65] width 85 height 30
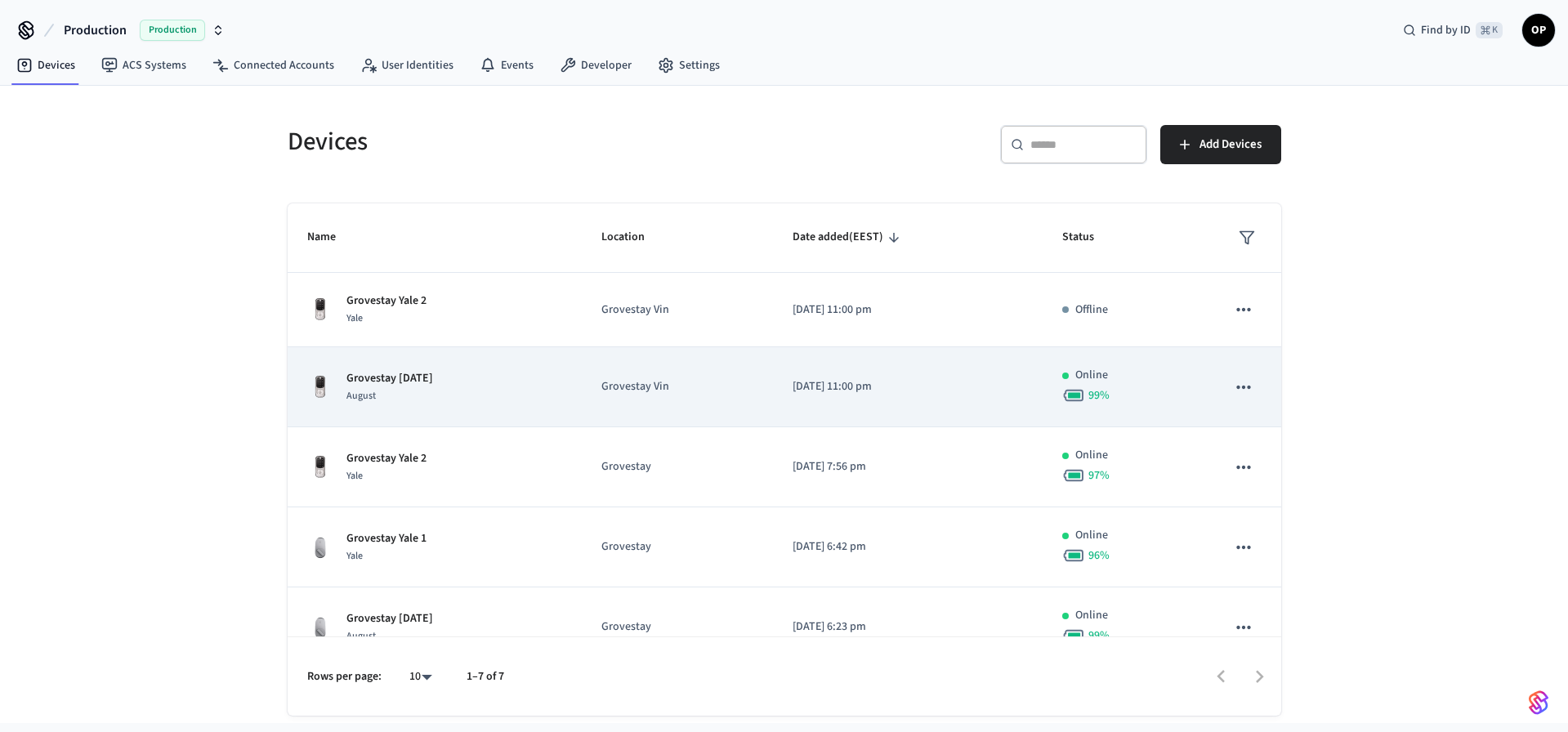
click at [671, 385] on p "Grovestay Vin" at bounding box center [677, 386] width 152 height 17
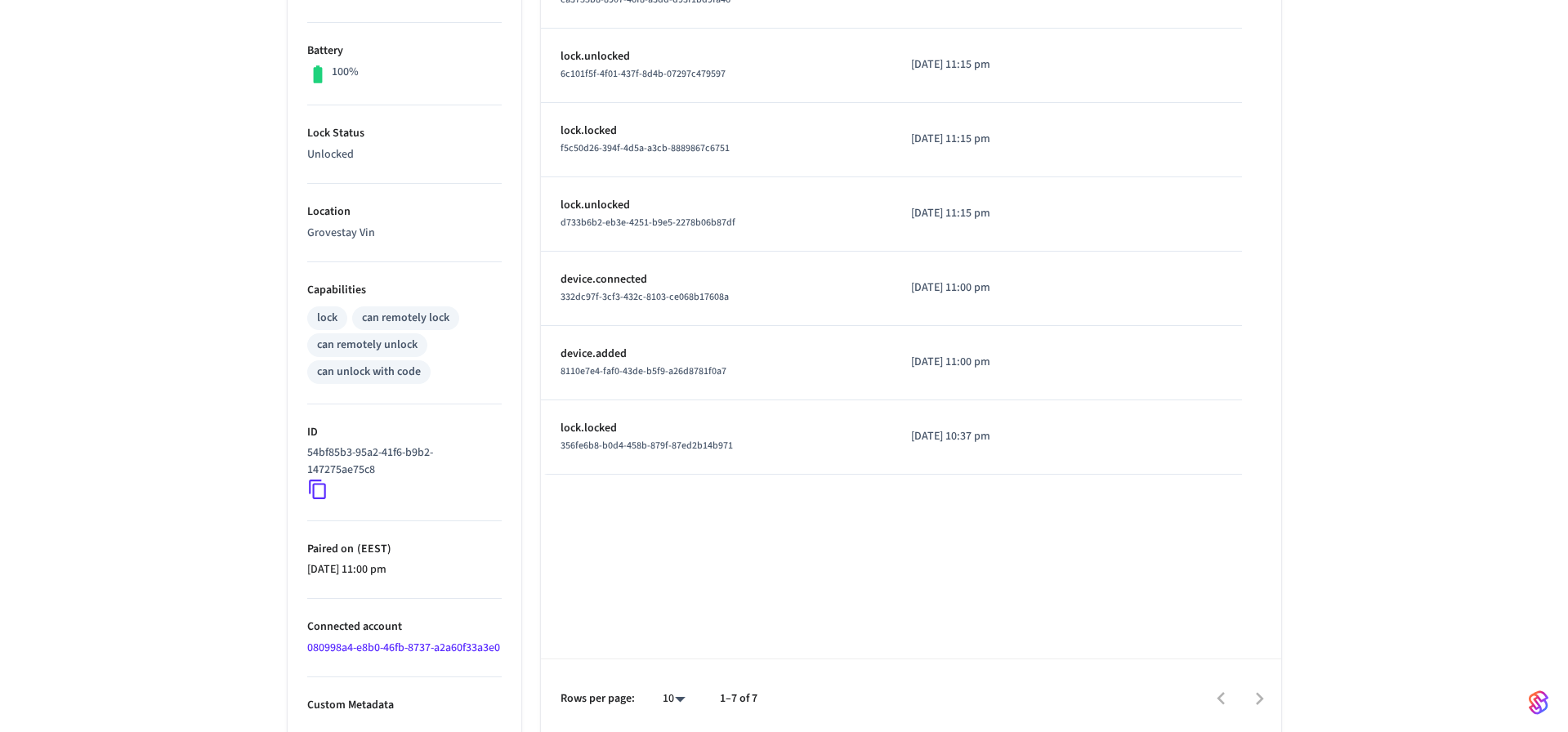
scroll to position [414, 0]
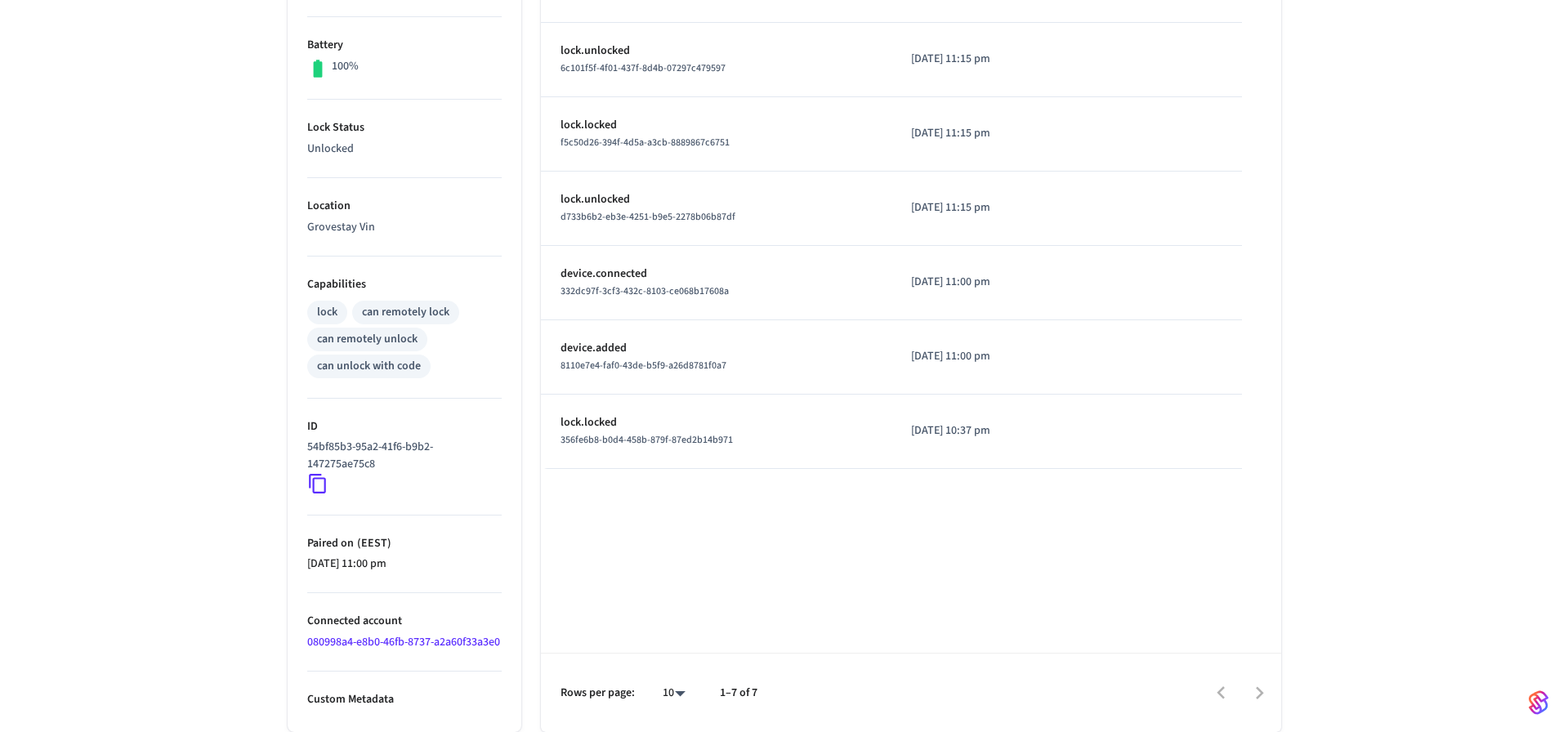
click at [318, 477] on icon at bounding box center [318, 484] width 22 height 22
click at [320, 477] on icon at bounding box center [318, 484] width 22 height 22
click at [317, 479] on icon at bounding box center [318, 484] width 22 height 22
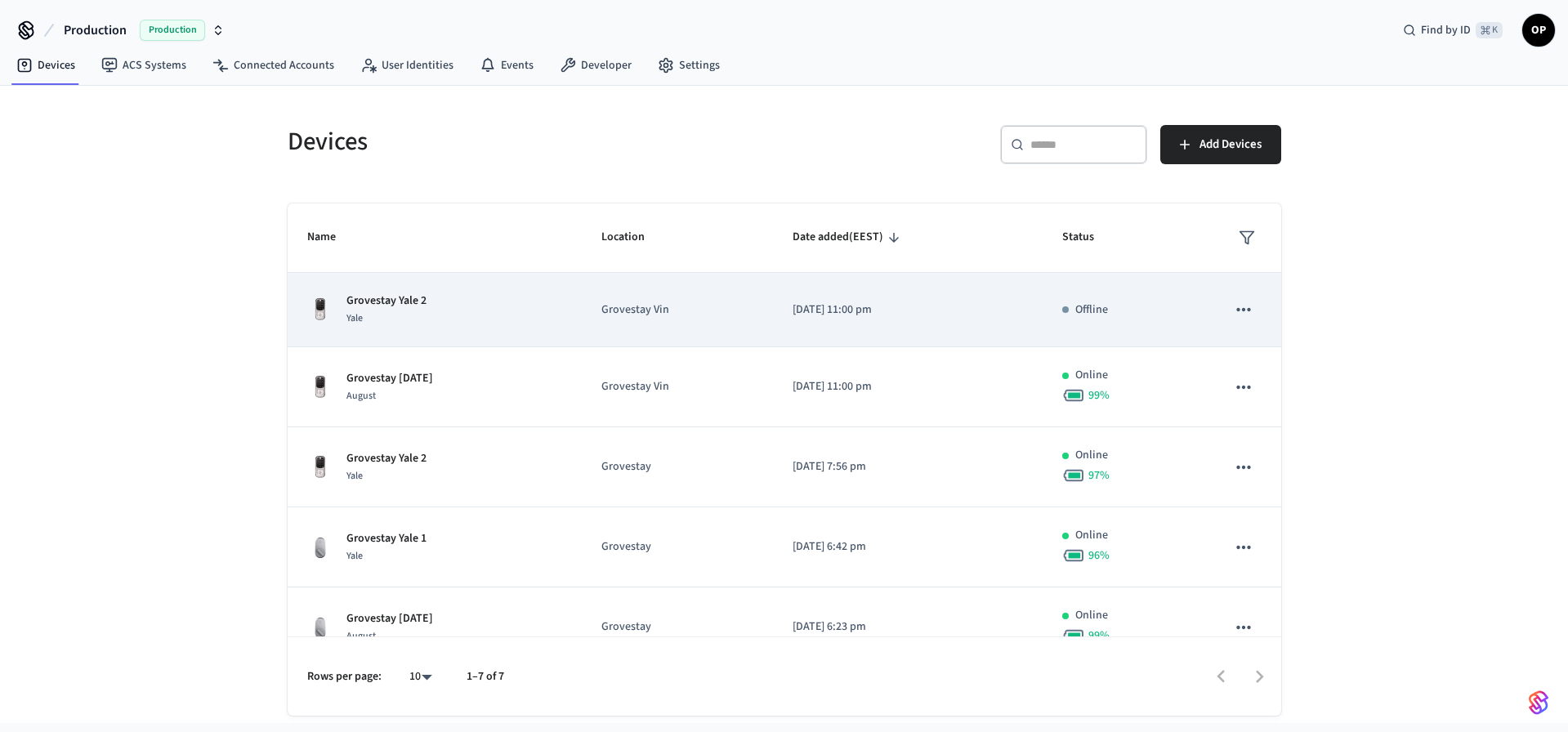
click at [581, 297] on td "Grovestay Yale 2 Yale" at bounding box center [435, 310] width 294 height 74
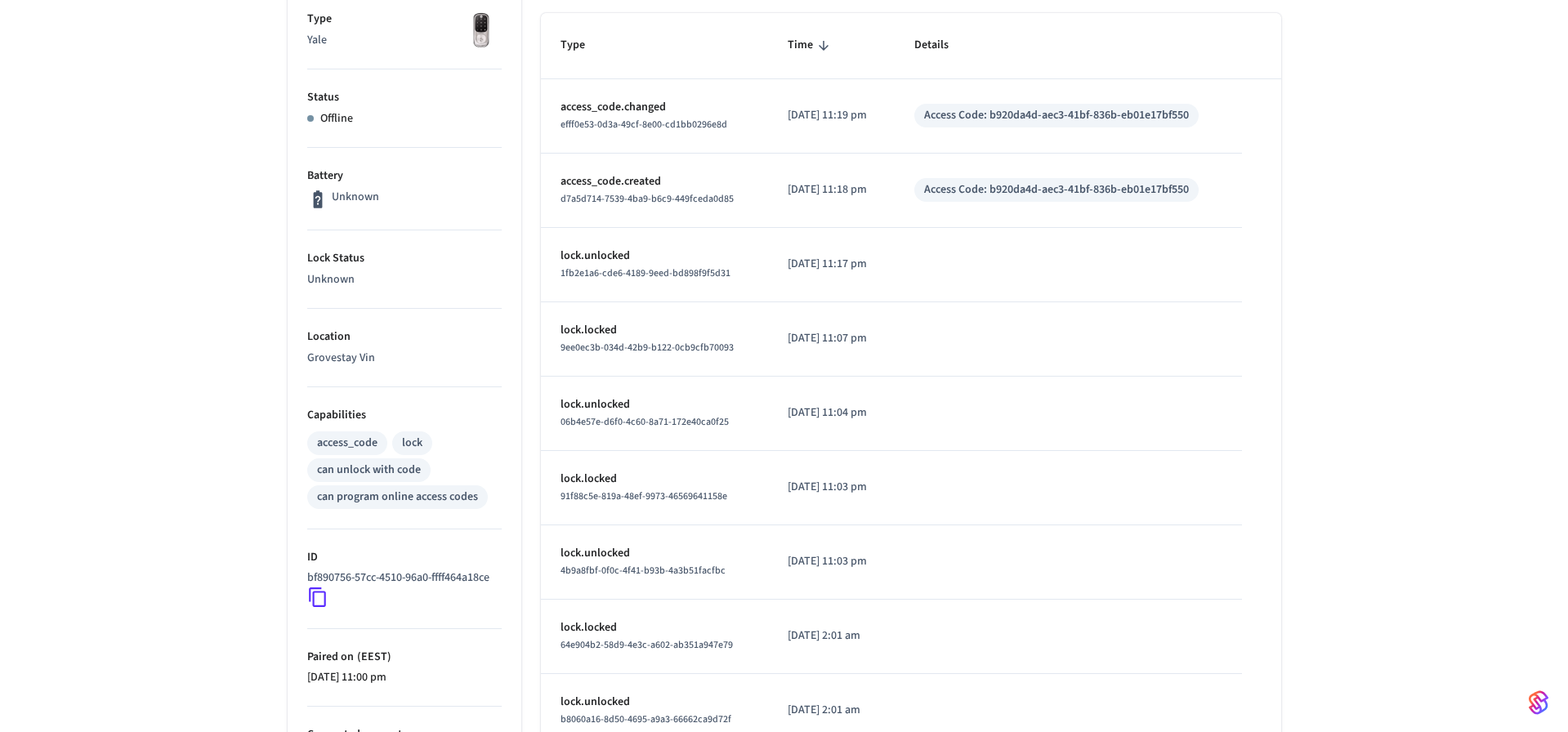
scroll to position [282, 0]
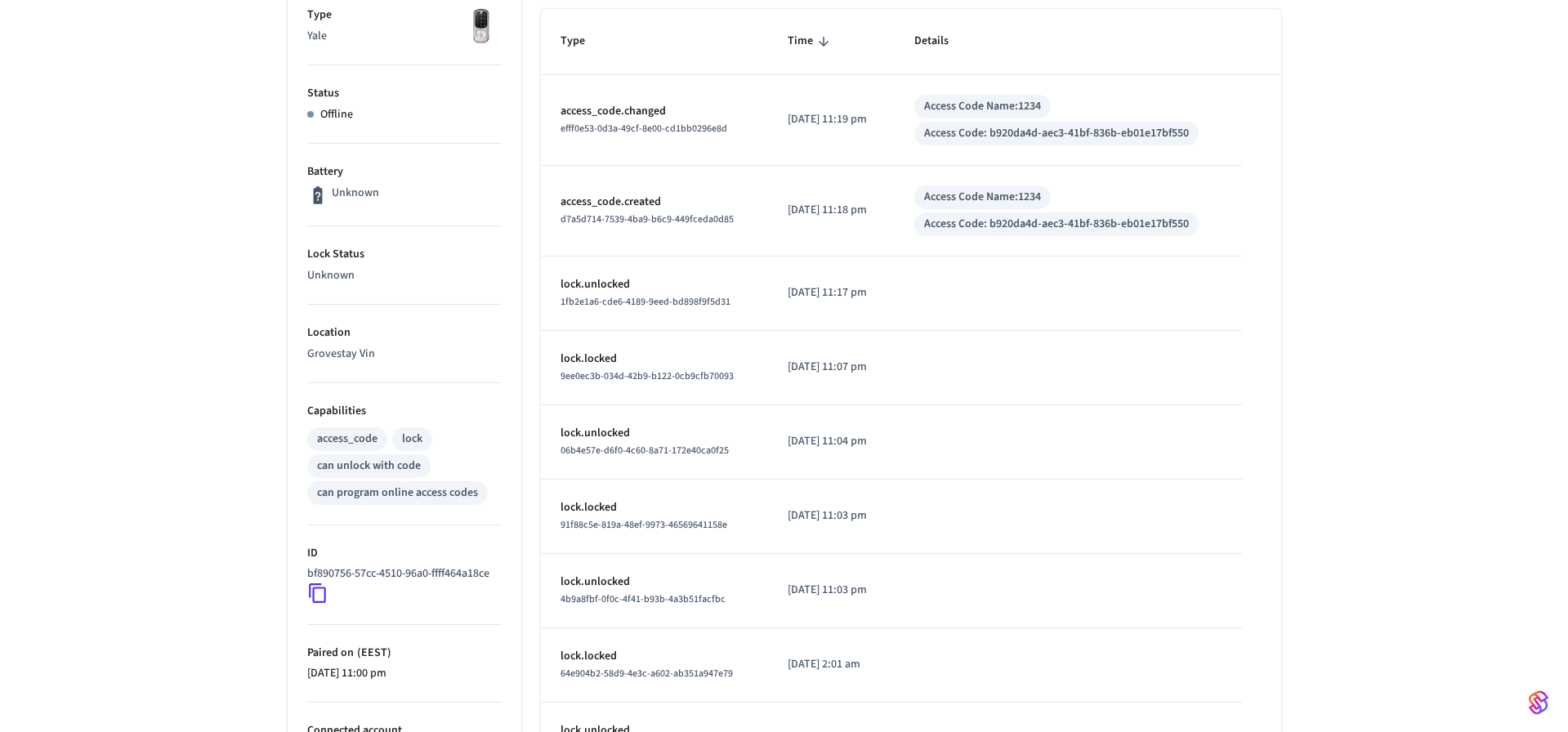
click at [318, 596] on icon at bounding box center [318, 593] width 22 height 22
